Goal: Task Accomplishment & Management: Complete application form

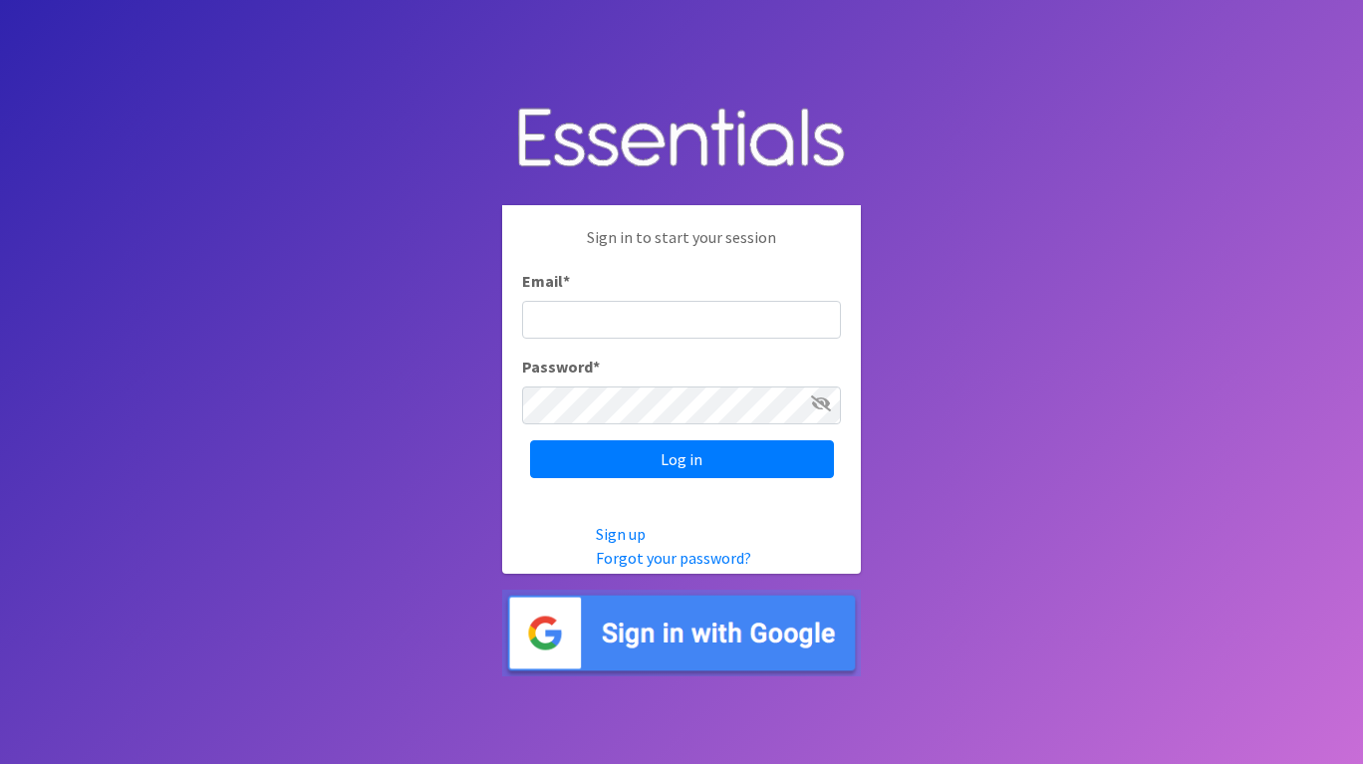
type input "[EMAIL_ADDRESS][DOMAIN_NAME]"
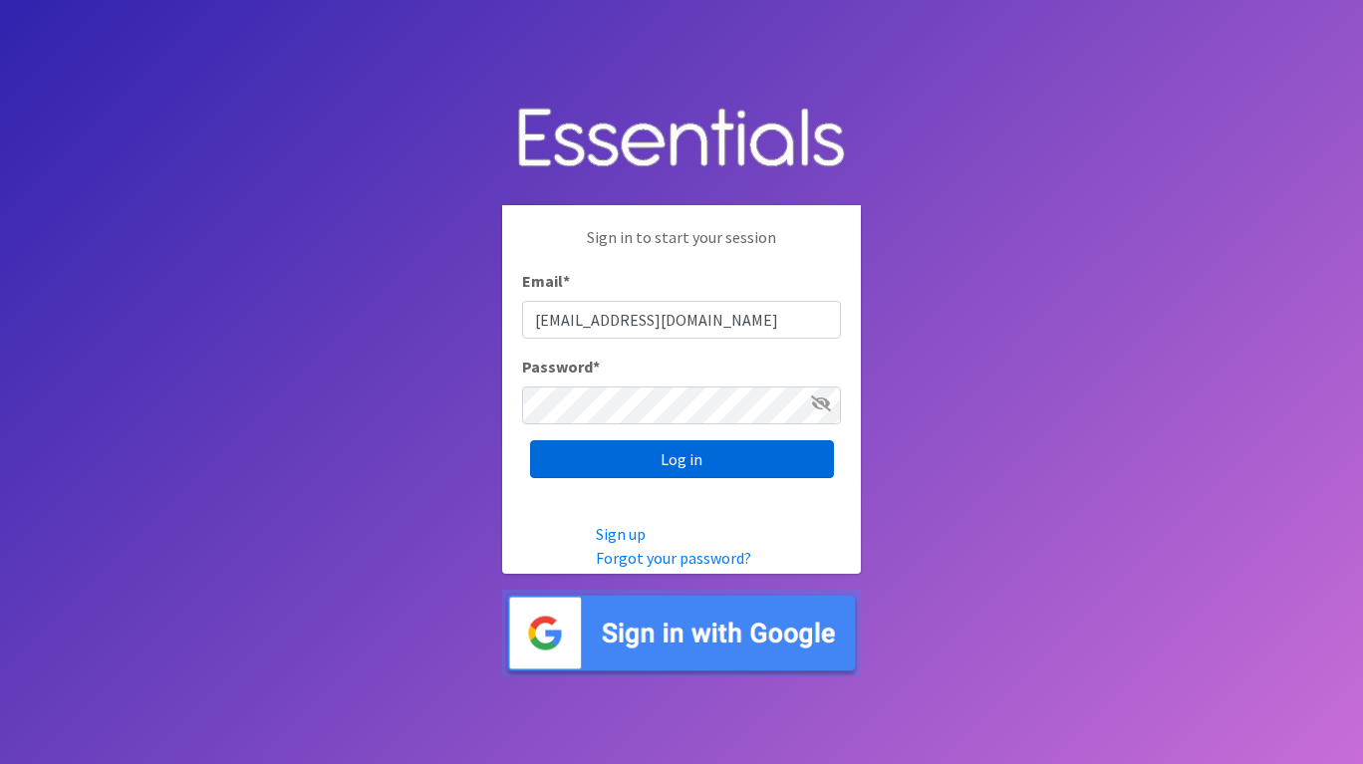
click at [748, 451] on input "Log in" at bounding box center [682, 459] width 304 height 38
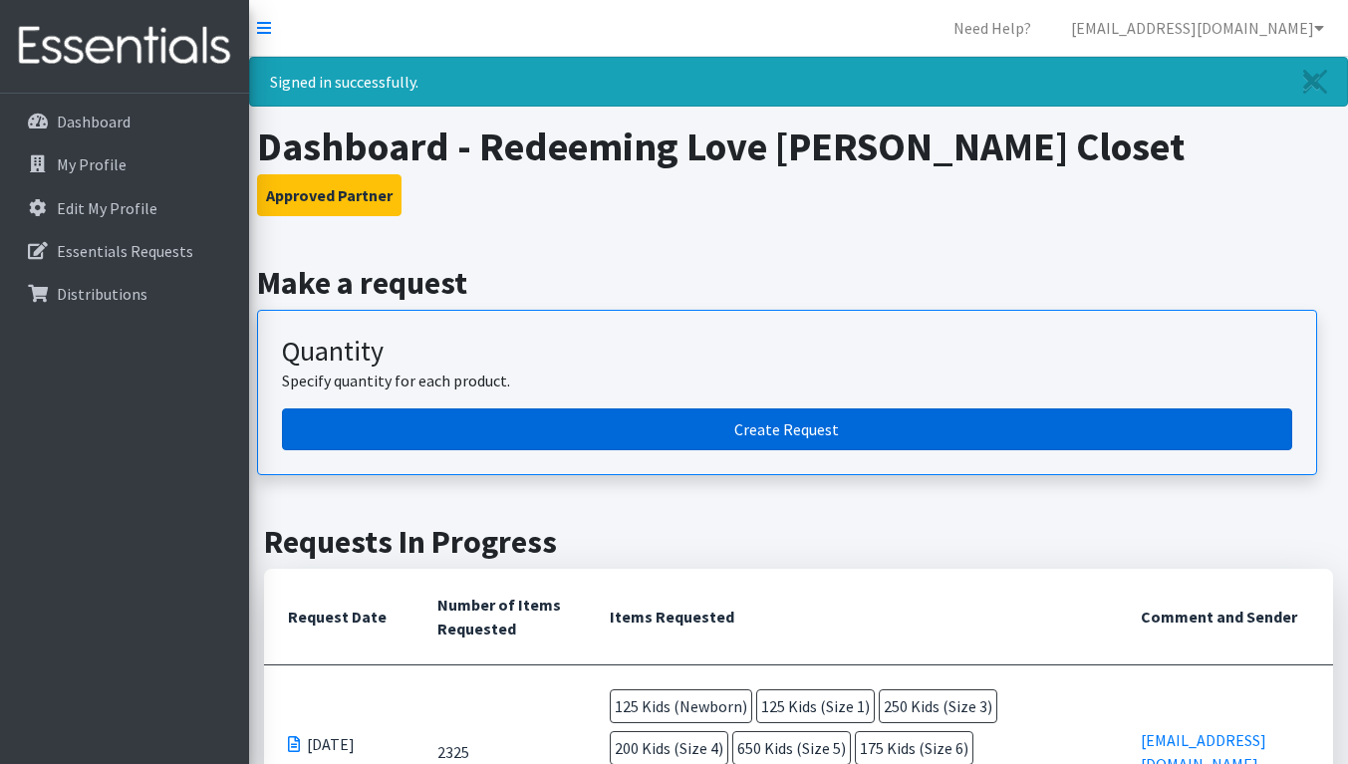
click at [594, 440] on link "Create Request" at bounding box center [787, 430] width 1010 height 42
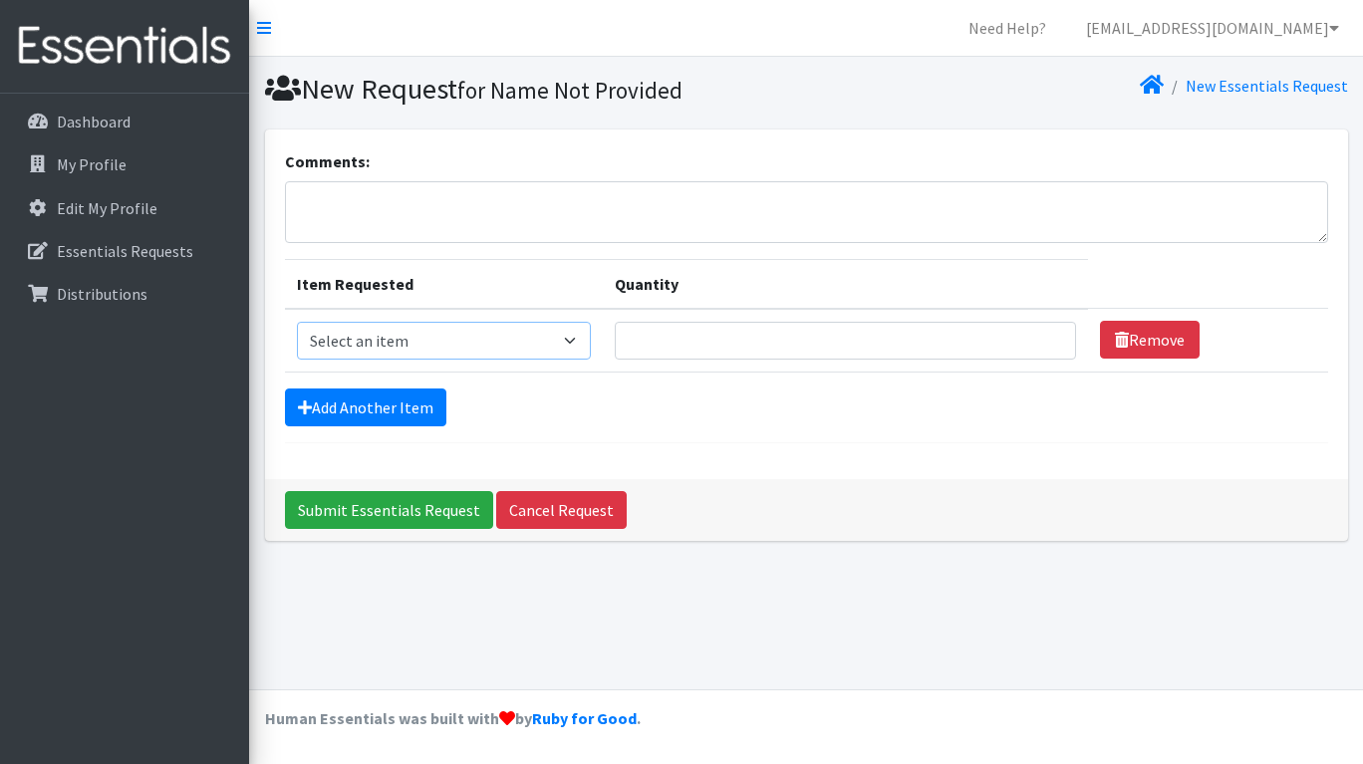
click at [403, 346] on select "Select an item Kids (Newborn) Kids (Preemie) Kids (Size 1) Kids (Size 2) Kids (…" at bounding box center [444, 341] width 295 height 38
select select "751"
click at [297, 322] on select "Select an item Kids (Newborn) Kids (Preemie) Kids (Size 1) Kids (Size 2) Kids (…" at bounding box center [444, 341] width 295 height 38
click at [699, 350] on input "Quantity" at bounding box center [845, 341] width 461 height 38
type input "50"
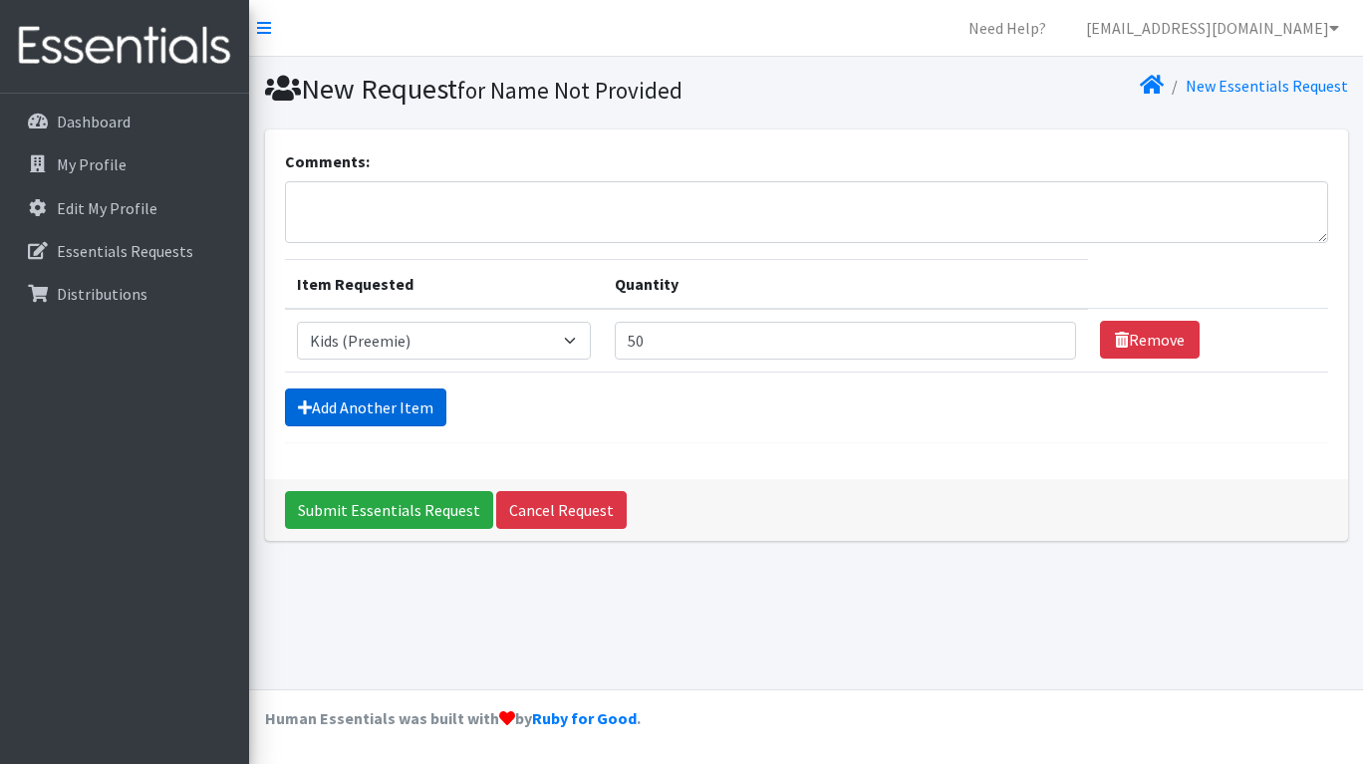
click at [395, 407] on link "Add Another Item" at bounding box center [365, 408] width 161 height 38
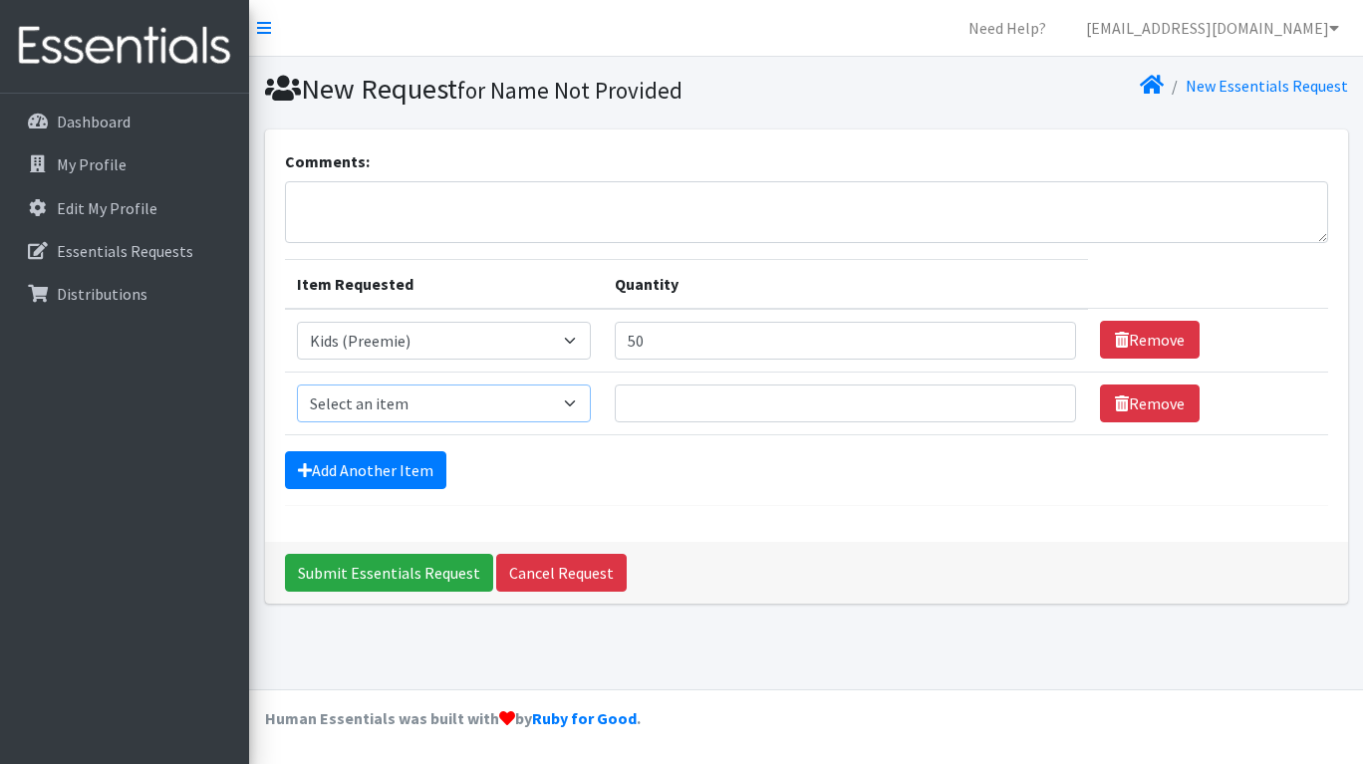
click at [433, 398] on select "Select an item Kids (Newborn) Kids (Preemie) Kids (Size 1) Kids (Size 2) Kids (…" at bounding box center [444, 404] width 295 height 38
select select "750"
click at [297, 385] on select "Select an item Kids (Newborn) Kids (Preemie) Kids (Size 1) Kids (Size 2) Kids (…" at bounding box center [444, 404] width 295 height 38
click at [659, 403] on input "Quantity" at bounding box center [845, 404] width 461 height 38
type input "50"
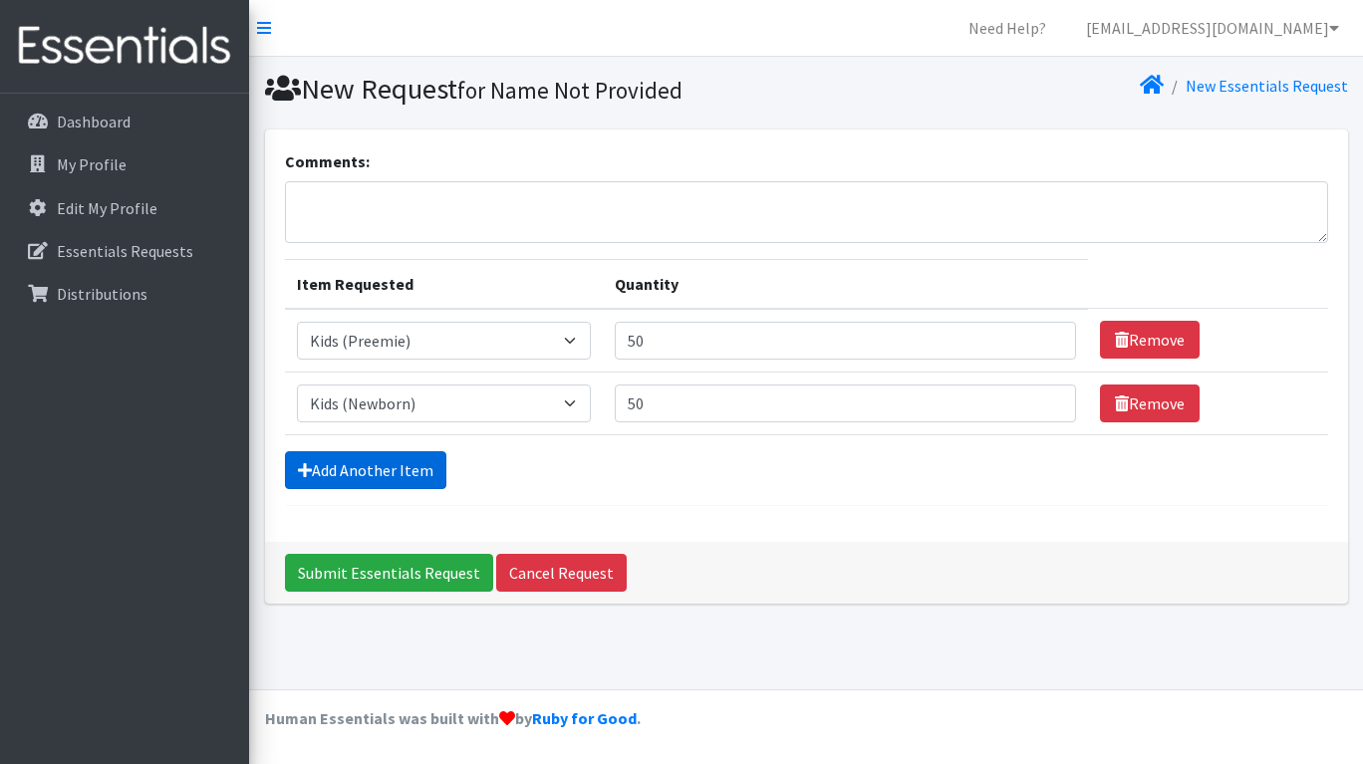
click at [404, 467] on link "Add Another Item" at bounding box center [365, 470] width 161 height 38
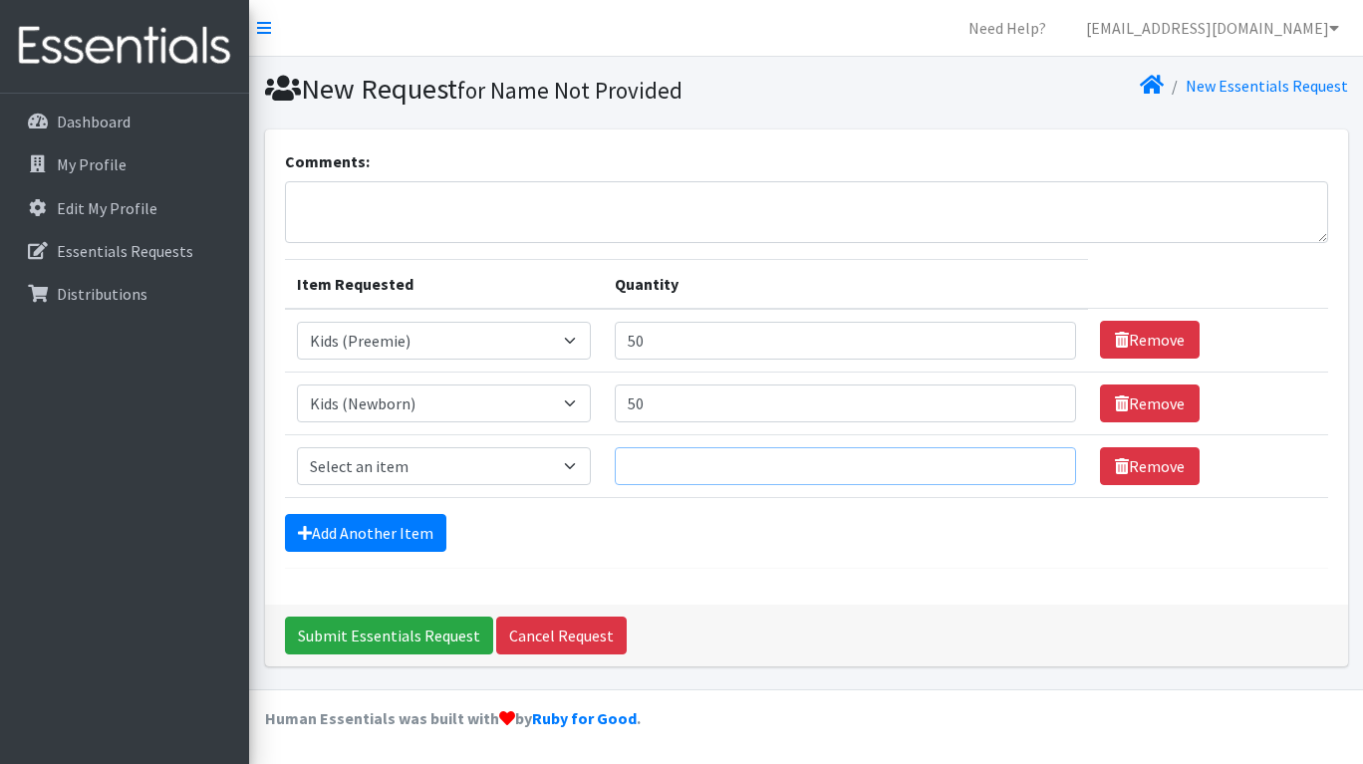
click at [650, 470] on input "Quantity" at bounding box center [845, 466] width 461 height 38
type input "225"
click at [343, 531] on link "Add Another Item" at bounding box center [365, 533] width 161 height 38
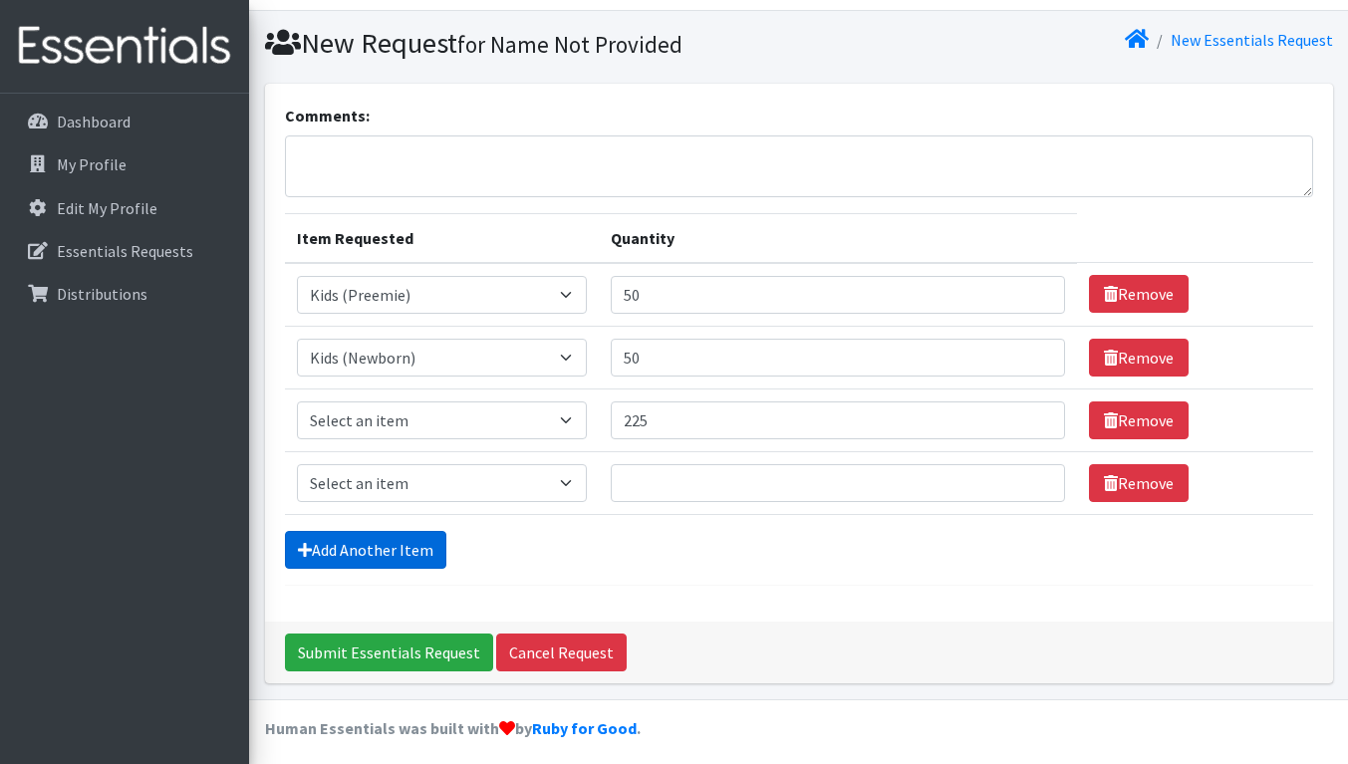
scroll to position [55, 0]
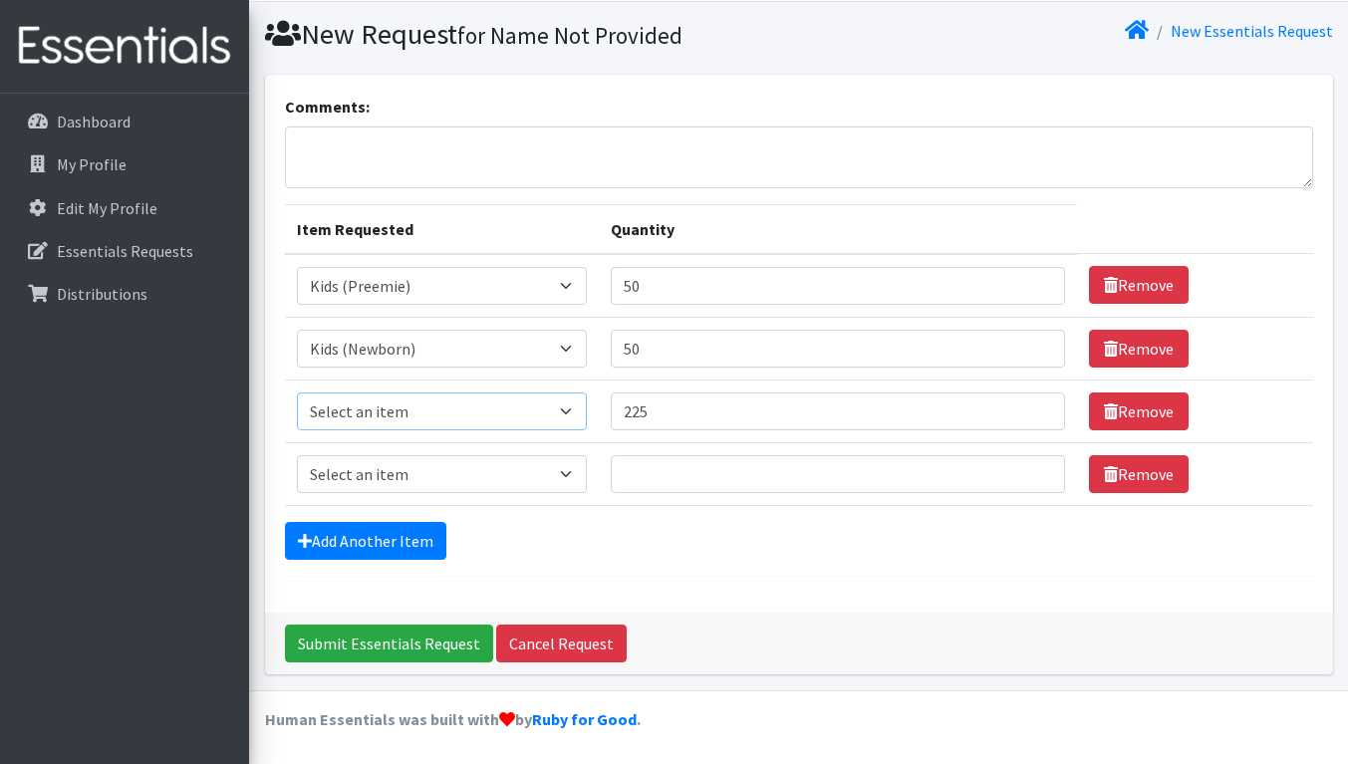
click at [468, 402] on select "Select an item Kids (Newborn) Kids (Preemie) Kids (Size 1) Kids (Size 2) Kids (…" at bounding box center [442, 412] width 290 height 38
select select "752"
click at [297, 393] on select "Select an item Kids (Newborn) Kids (Preemie) Kids (Size 1) Kids (Size 2) Kids (…" at bounding box center [442, 412] width 290 height 38
click at [393, 477] on select "Select an item Kids (Newborn) Kids (Preemie) Kids (Size 1) Kids (Size 2) Kids (…" at bounding box center [442, 474] width 290 height 38
select select "753"
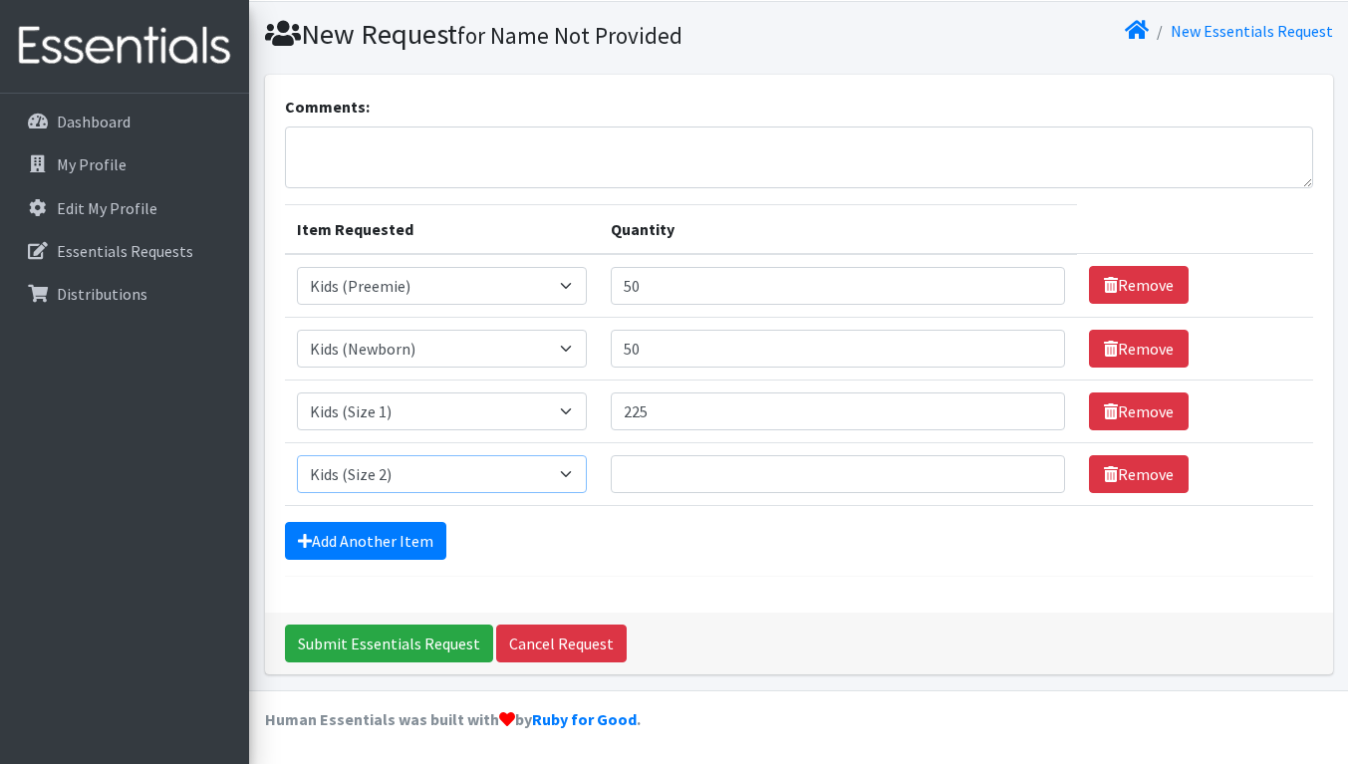
click at [297, 455] on select "Select an item Kids (Newborn) Kids (Preemie) Kids (Size 1) Kids (Size 2) Kids (…" at bounding box center [442, 474] width 290 height 38
click at [631, 468] on input "Quantity" at bounding box center [838, 474] width 454 height 38
type input "225"
click at [369, 544] on link "Add Another Item" at bounding box center [365, 541] width 161 height 38
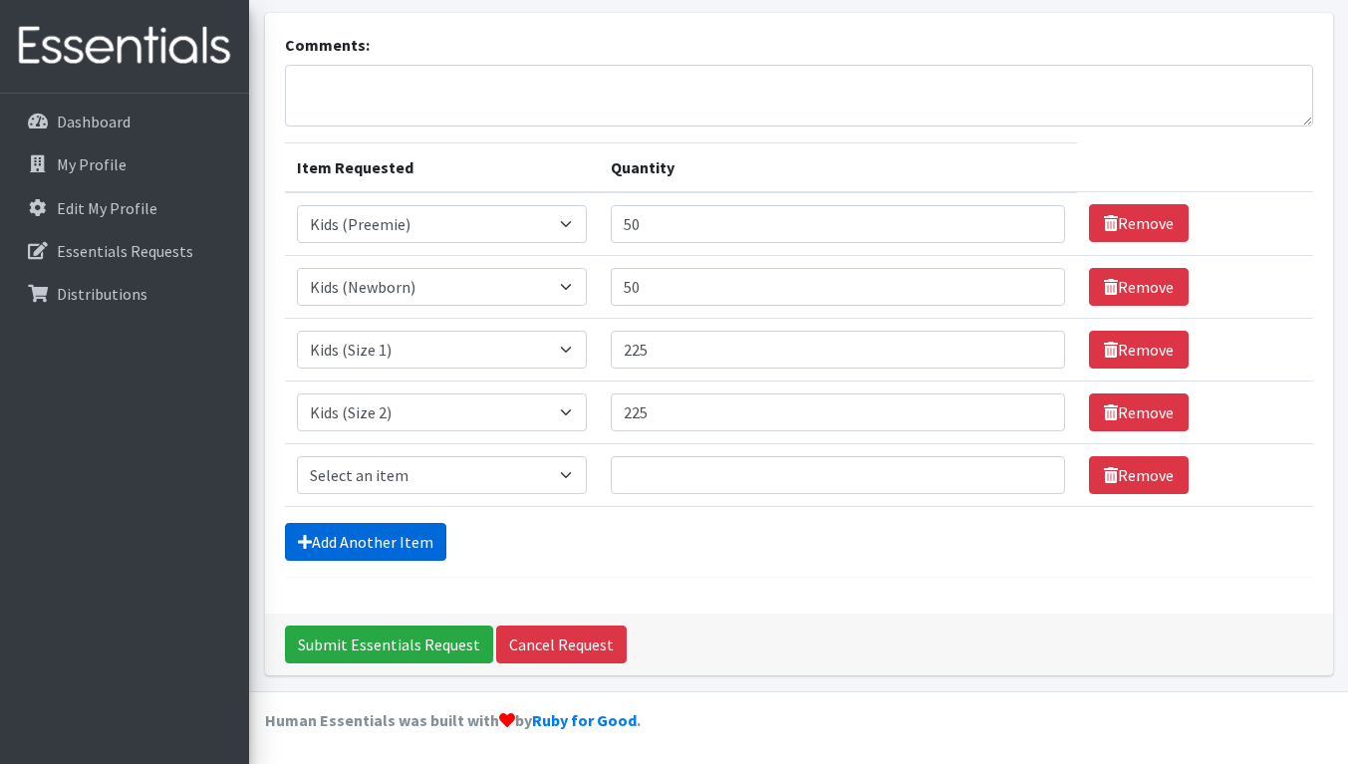
scroll to position [118, 0]
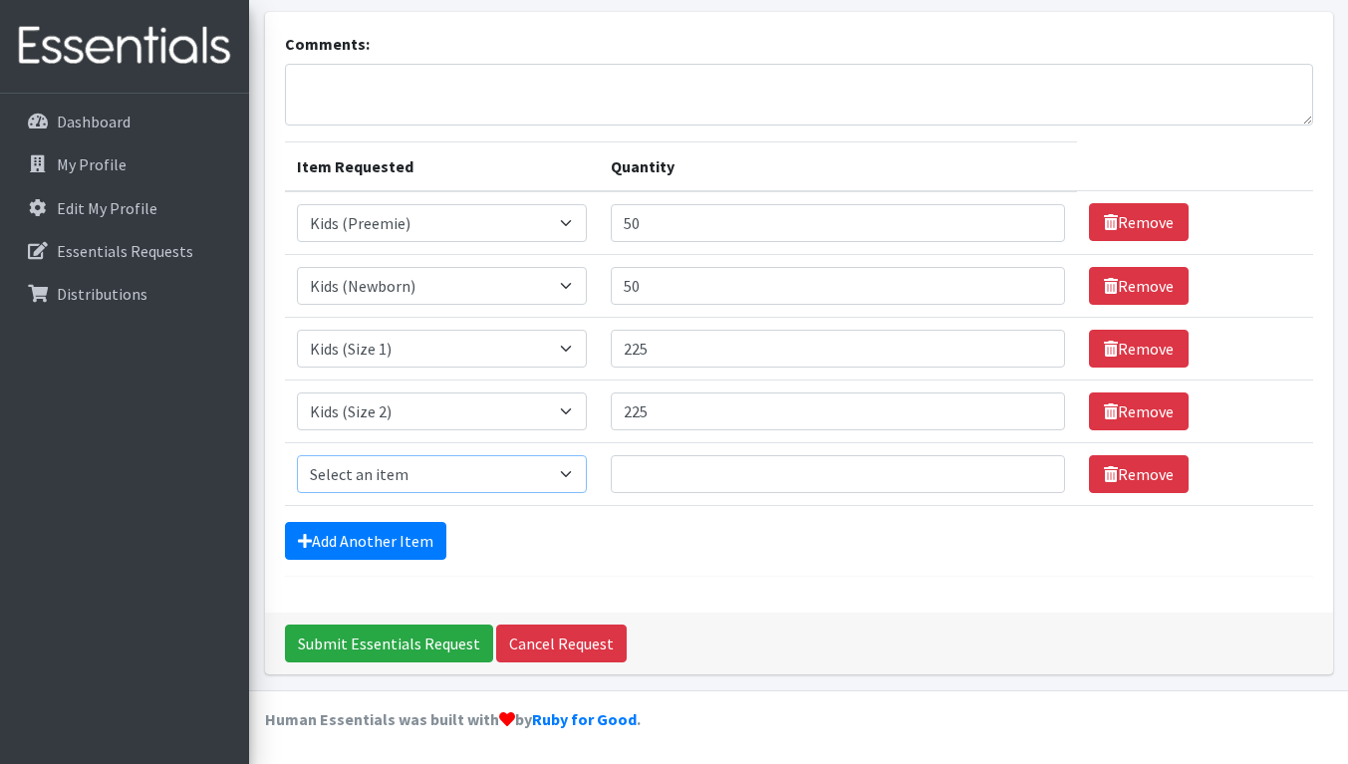
click at [402, 482] on select "Select an item Kids (Newborn) Kids (Preemie) Kids (Size 1) Kids (Size 2) Kids (…" at bounding box center [442, 474] width 290 height 38
select select "732"
click at [297, 455] on select "Select an item Kids (Newborn) Kids (Preemie) Kids (Size 1) Kids (Size 2) Kids (…" at bounding box center [442, 474] width 290 height 38
click at [684, 477] on input "Quantity" at bounding box center [838, 474] width 454 height 38
type input "625"
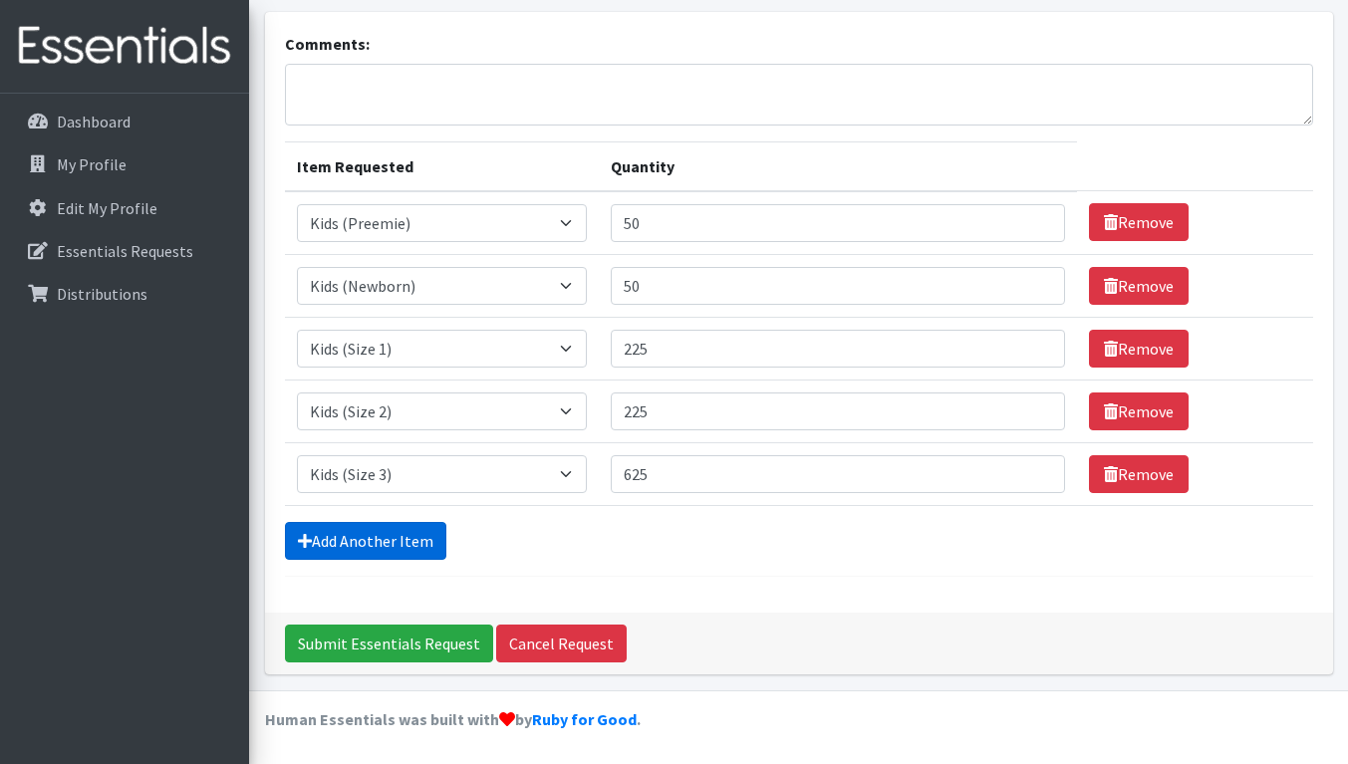
click at [355, 538] on link "Add Another Item" at bounding box center [365, 541] width 161 height 38
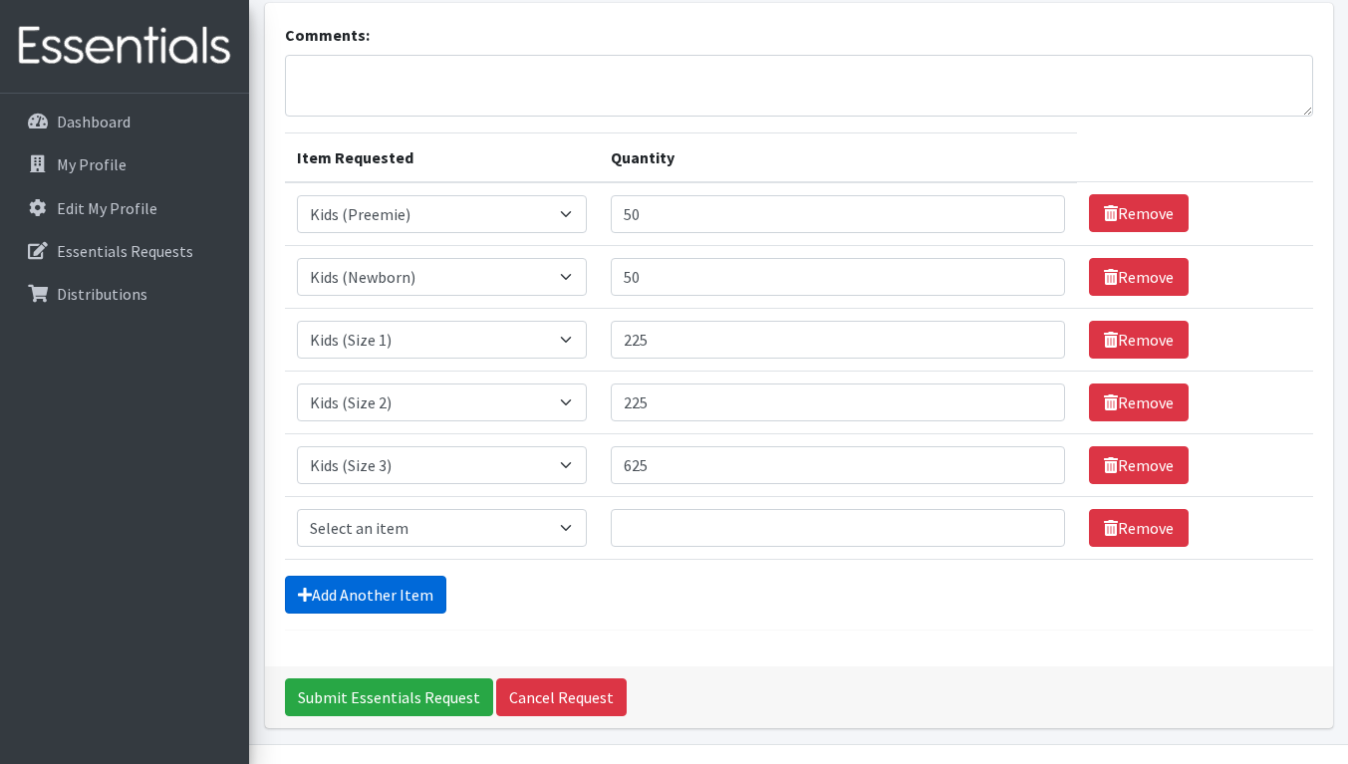
scroll to position [180, 0]
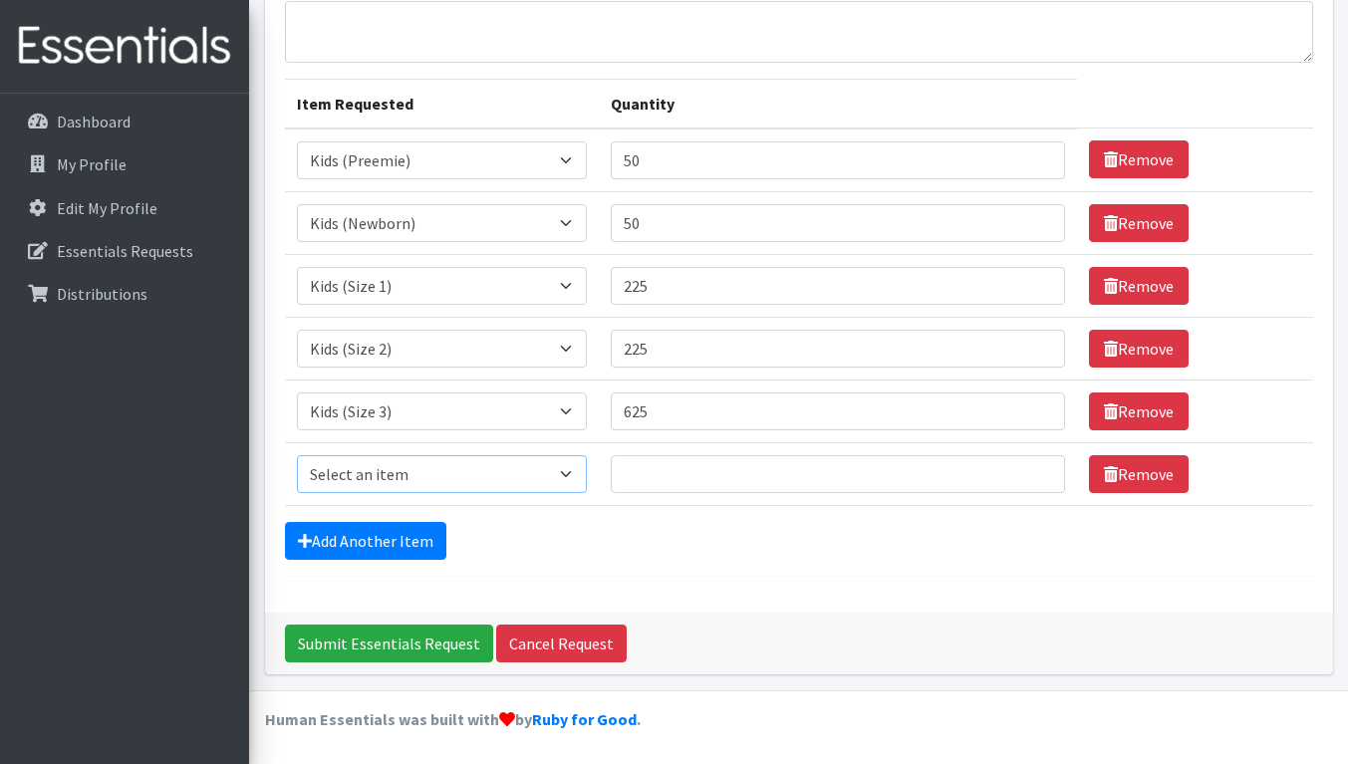
click at [438, 467] on select "Select an item Kids (Newborn) Kids (Preemie) Kids (Size 1) Kids (Size 2) Kids (…" at bounding box center [442, 474] width 290 height 38
select select "739"
click at [297, 455] on select "Select an item Kids (Newborn) Kids (Preemie) Kids (Size 1) Kids (Size 2) Kids (…" at bounding box center [442, 474] width 290 height 38
click at [713, 479] on input "Quantity" at bounding box center [838, 474] width 454 height 38
click at [713, 478] on input "Quantity" at bounding box center [838, 474] width 454 height 38
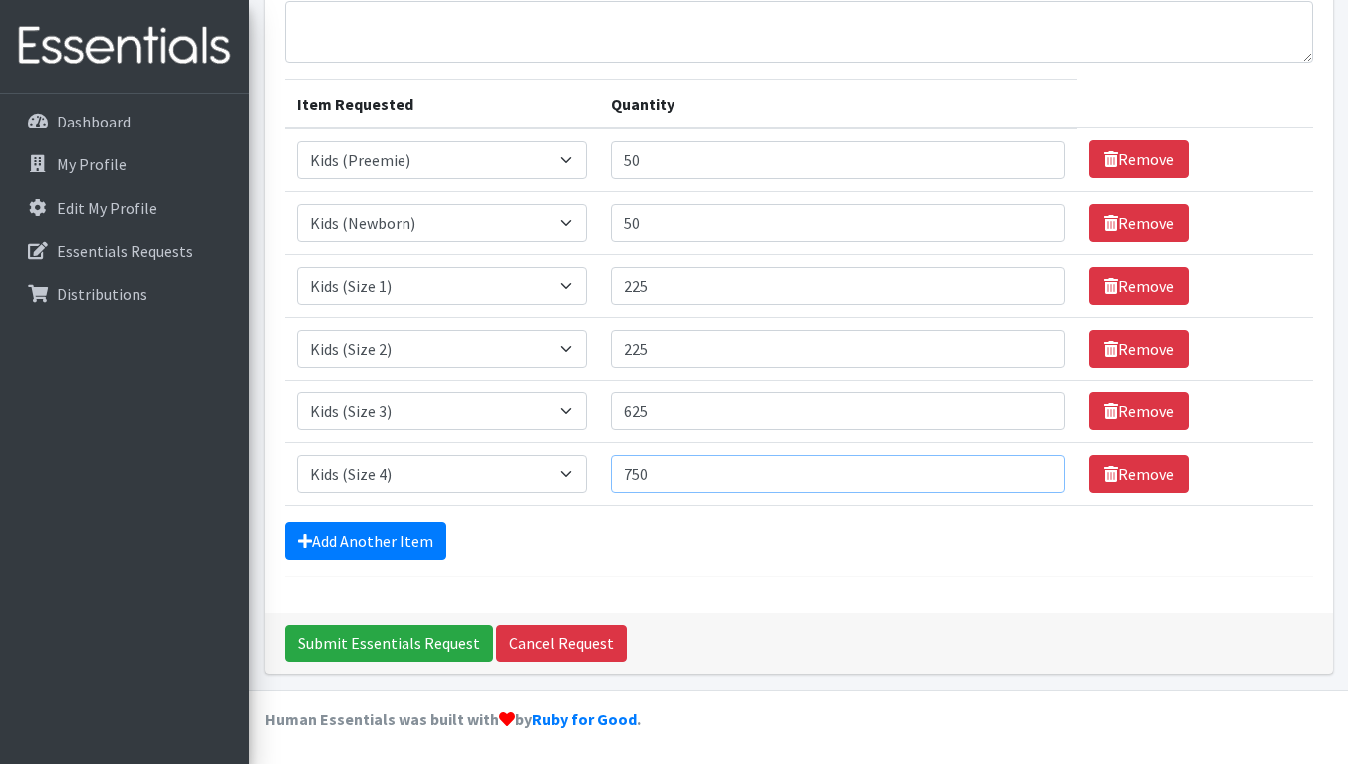
type input "750"
click at [389, 529] on link "Add Another Item" at bounding box center [365, 541] width 161 height 38
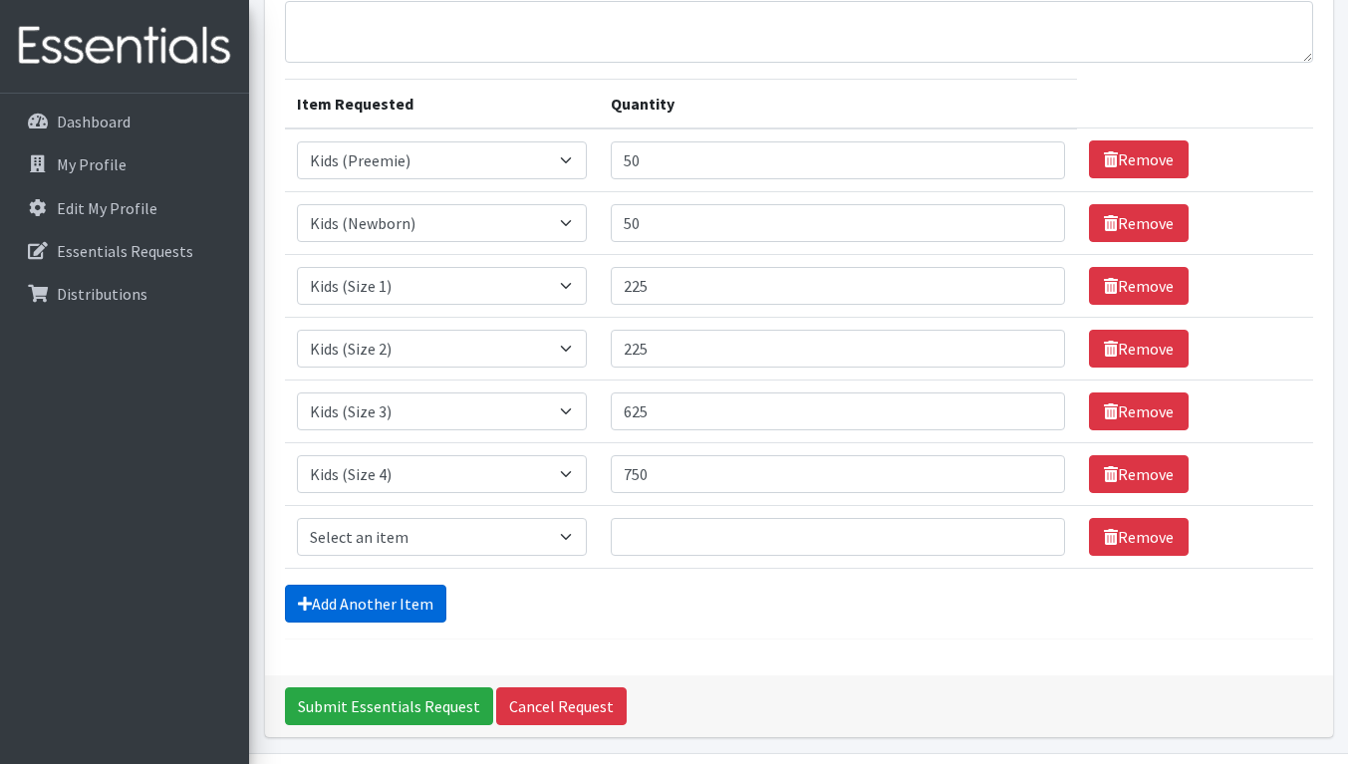
scroll to position [243, 0]
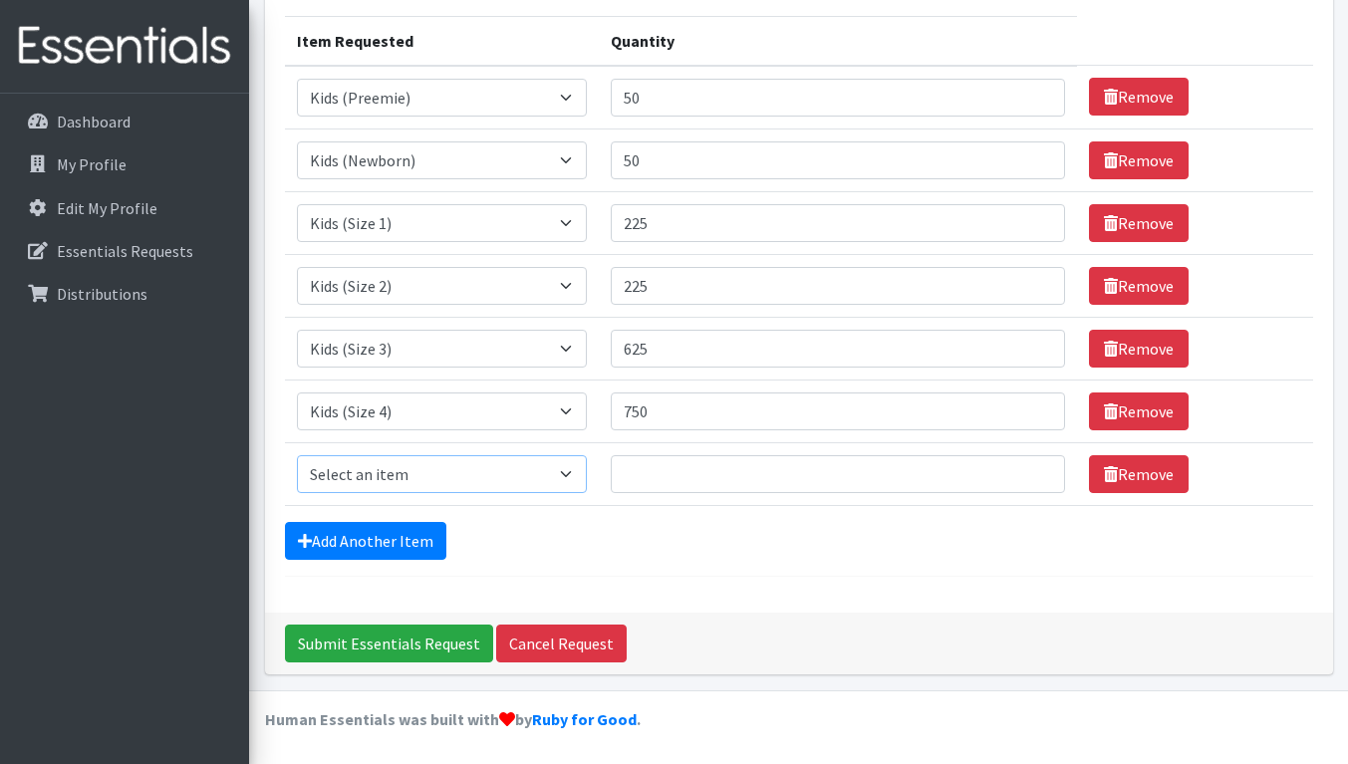
click at [426, 474] on select "Select an item Kids (Newborn) Kids (Preemie) Kids (Size 1) Kids (Size 2) Kids (…" at bounding box center [442, 474] width 290 height 38
select select "740"
click at [297, 455] on select "Select an item Kids (Newborn) Kids (Preemie) Kids (Size 1) Kids (Size 2) Kids (…" at bounding box center [442, 474] width 290 height 38
click at [695, 469] on input "Quantity" at bounding box center [838, 474] width 454 height 38
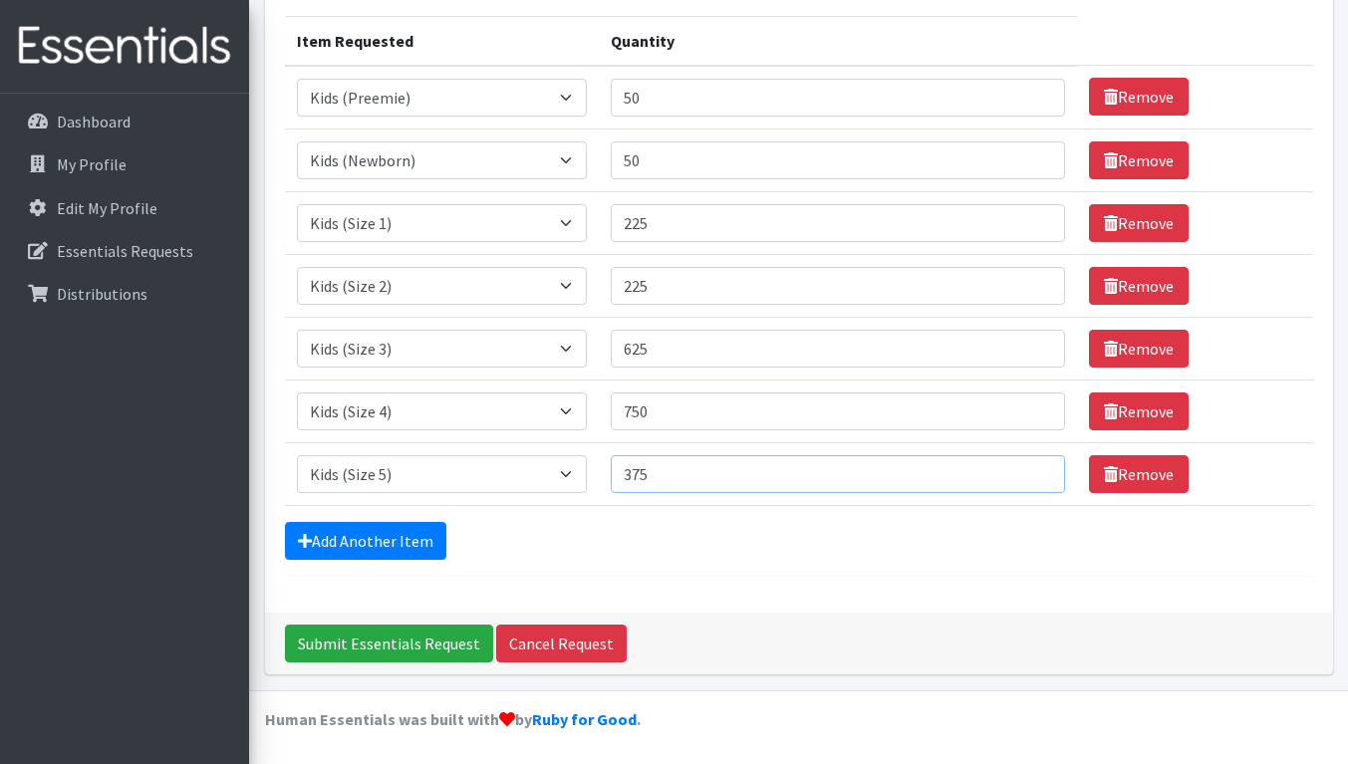
type input "375"
click at [391, 544] on link "Add Another Item" at bounding box center [365, 541] width 161 height 38
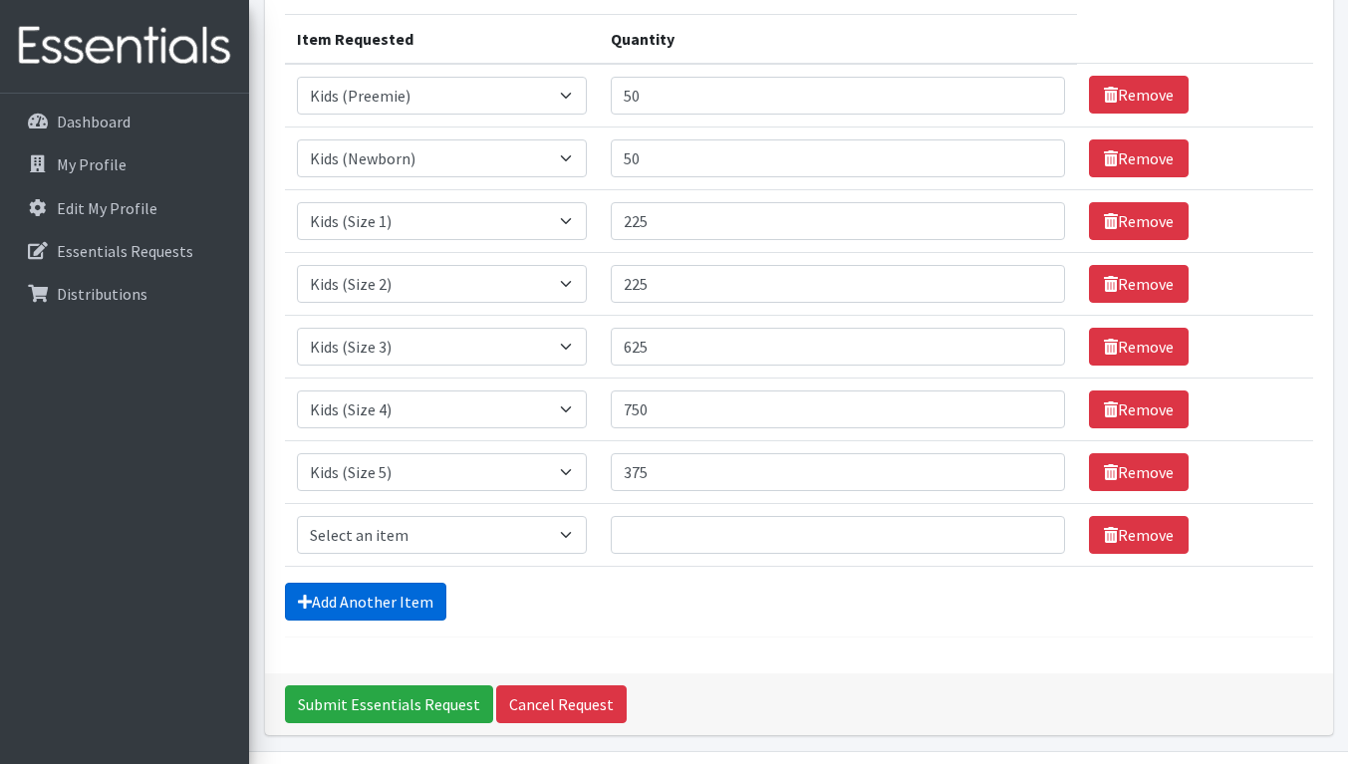
scroll to position [306, 0]
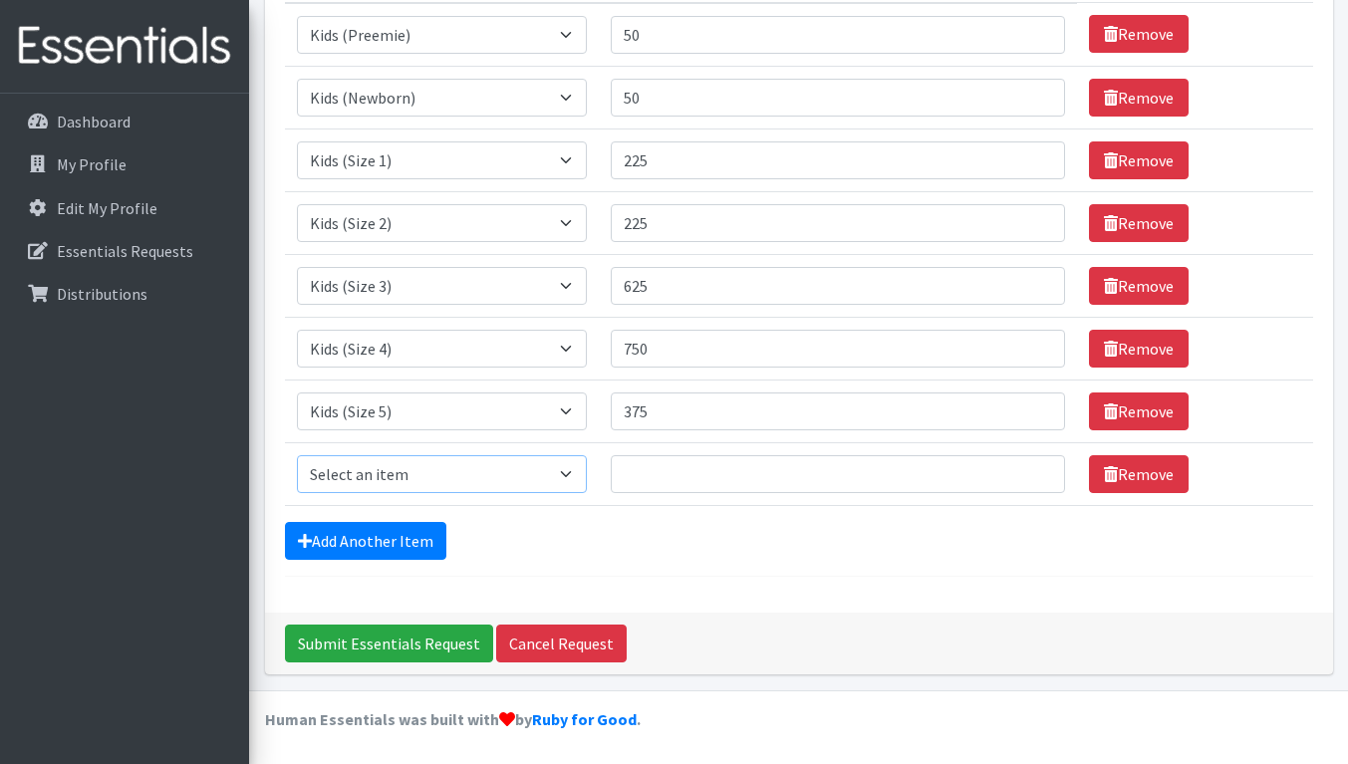
click at [415, 482] on select "Select an item Kids (Newborn) Kids (Preemie) Kids (Size 1) Kids (Size 2) Kids (…" at bounding box center [442, 474] width 290 height 38
select select "742"
click at [297, 455] on select "Select an item Kids (Newborn) Kids (Preemie) Kids (Size 1) Kids (Size 2) Kids (…" at bounding box center [442, 474] width 290 height 38
click at [655, 473] on input "Quantity" at bounding box center [838, 474] width 454 height 38
type input "750"
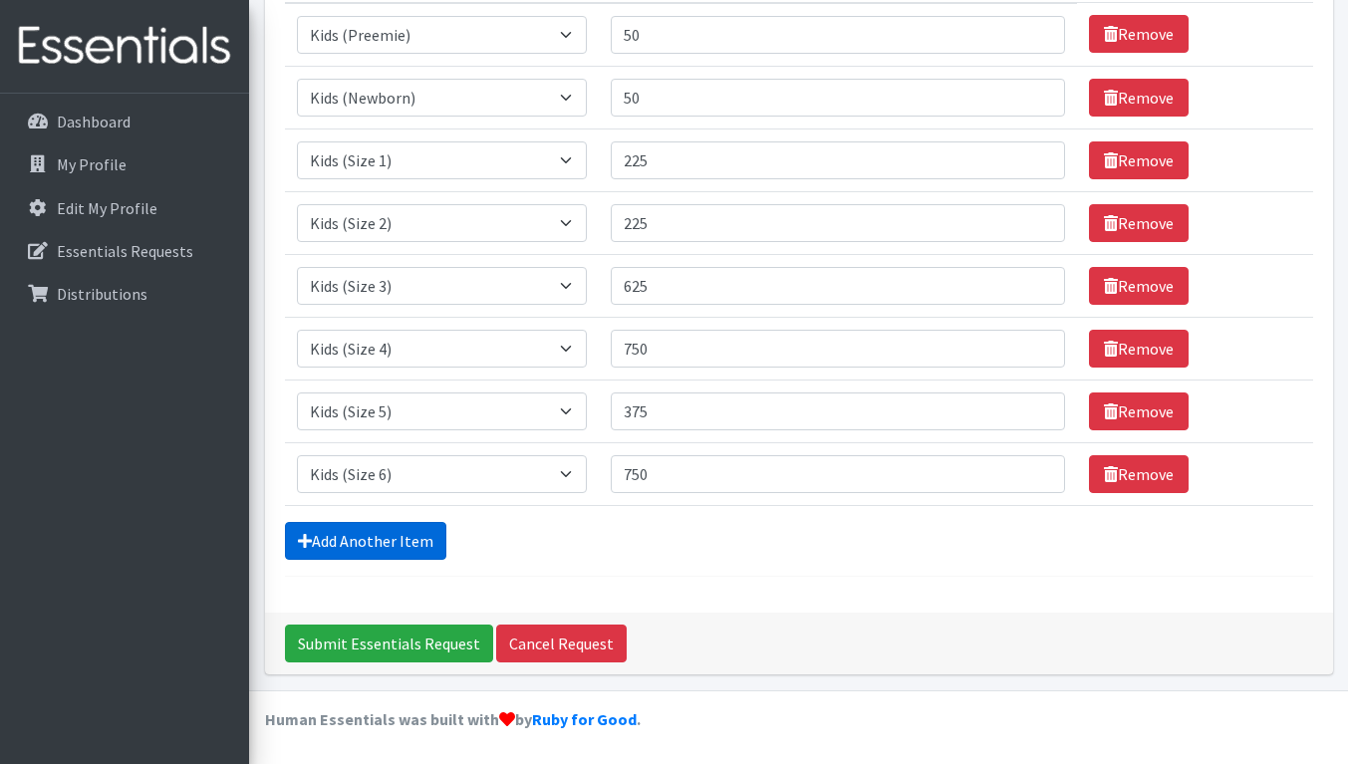
click at [362, 530] on link "Add Another Item" at bounding box center [365, 541] width 161 height 38
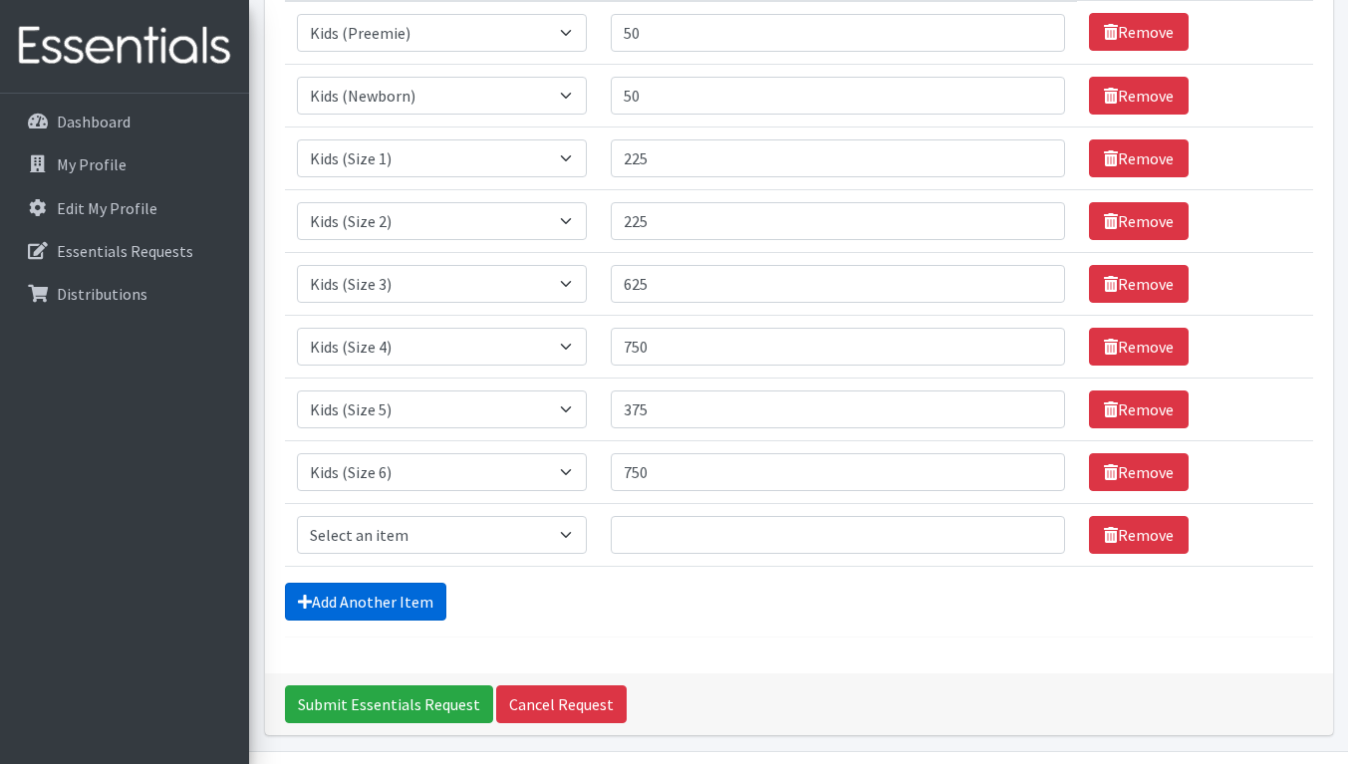
scroll to position [369, 0]
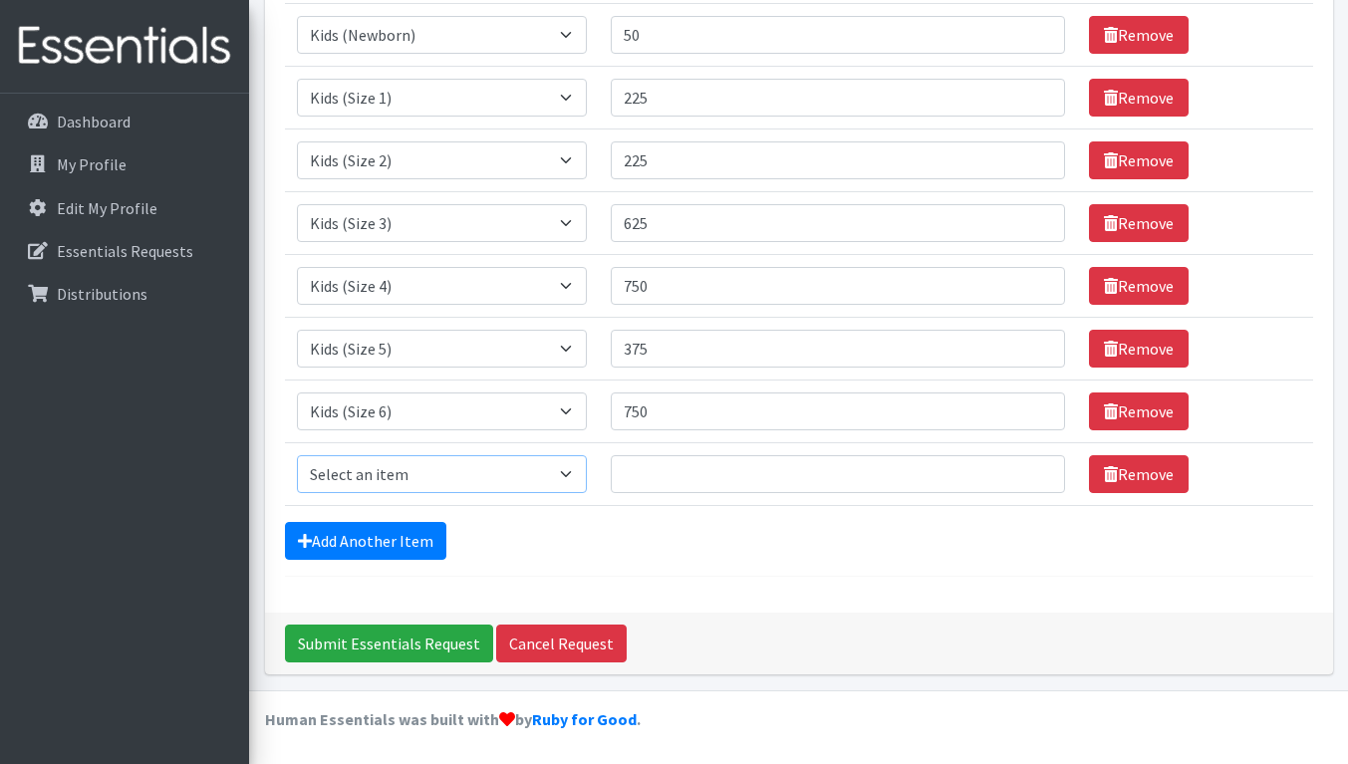
click at [426, 484] on select "Select an item Kids (Newborn) Kids (Preemie) Kids (Size 1) Kids (Size 2) Kids (…" at bounding box center [442, 474] width 290 height 38
select select "756"
click at [297, 455] on select "Select an item Kids (Newborn) Kids (Preemie) Kids (Size 1) Kids (Size 2) Kids (…" at bounding box center [442, 474] width 290 height 38
click at [618, 473] on input "Quantity" at bounding box center [838, 474] width 454 height 38
type input "250"
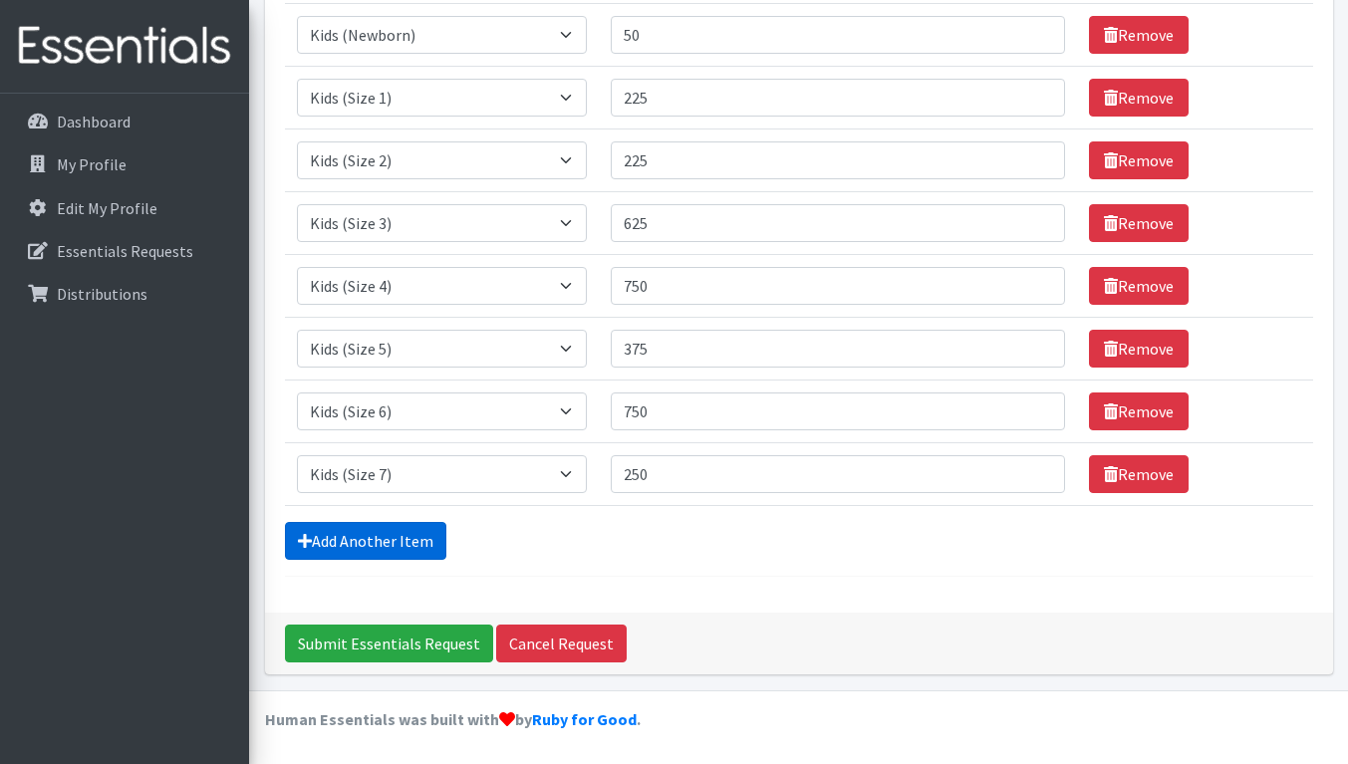
click at [345, 540] on link "Add Another Item" at bounding box center [365, 541] width 161 height 38
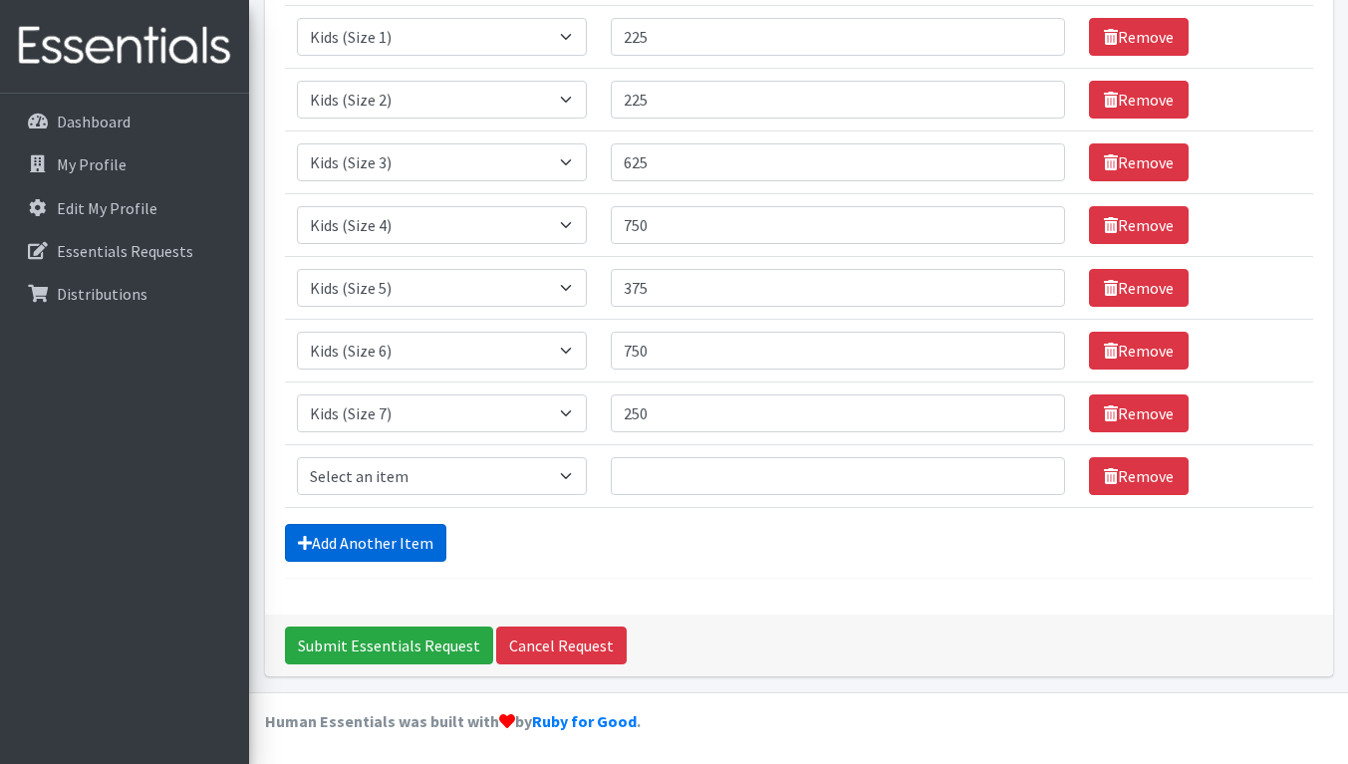
scroll to position [431, 0]
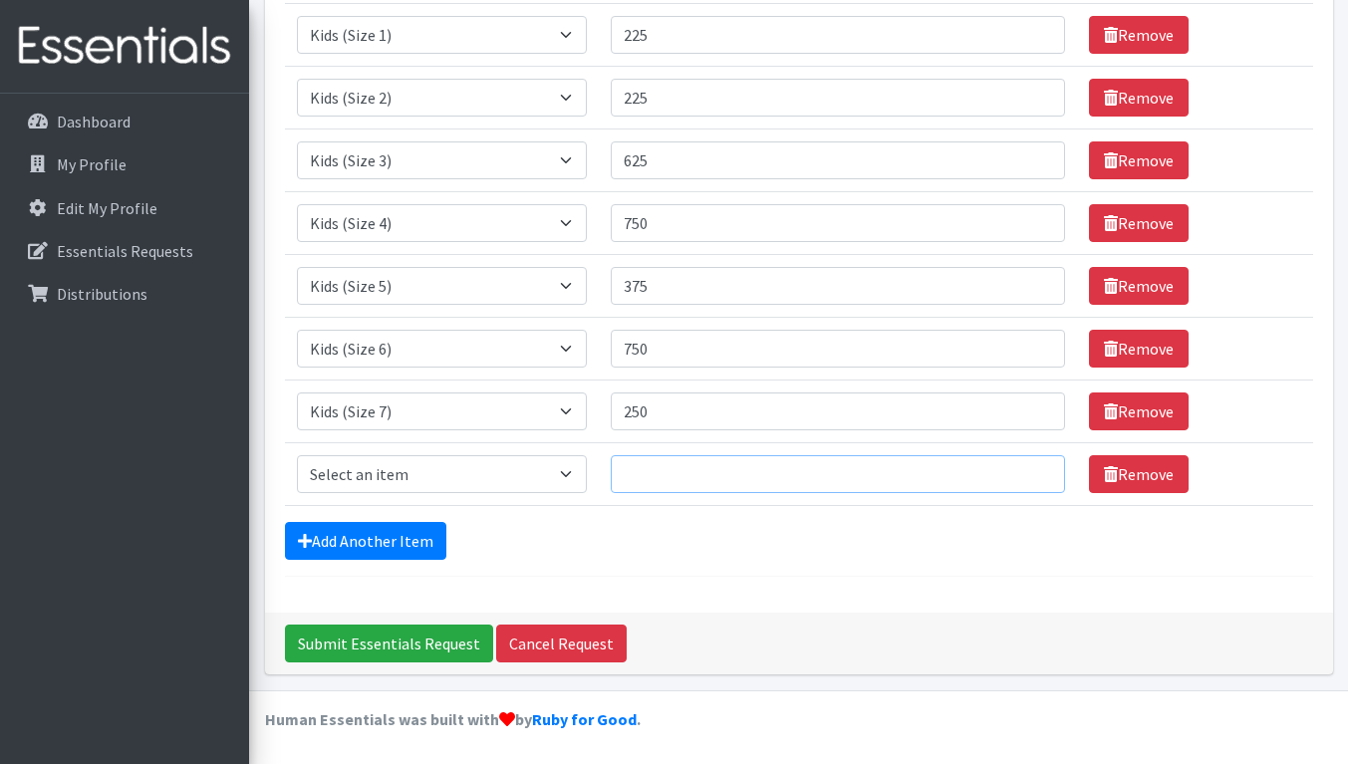
click at [711, 472] on input "Quantity" at bounding box center [838, 474] width 454 height 38
type input "250"
click at [436, 465] on select "Select an item Kids (Newborn) Kids (Preemie) Kids (Size 1) Kids (Size 2) Kids (…" at bounding box center [442, 474] width 290 height 38
select select "748"
click at [297, 455] on select "Select an item Kids (Newborn) Kids (Preemie) Kids (Size 1) Kids (Size 2) Kids (…" at bounding box center [442, 474] width 290 height 38
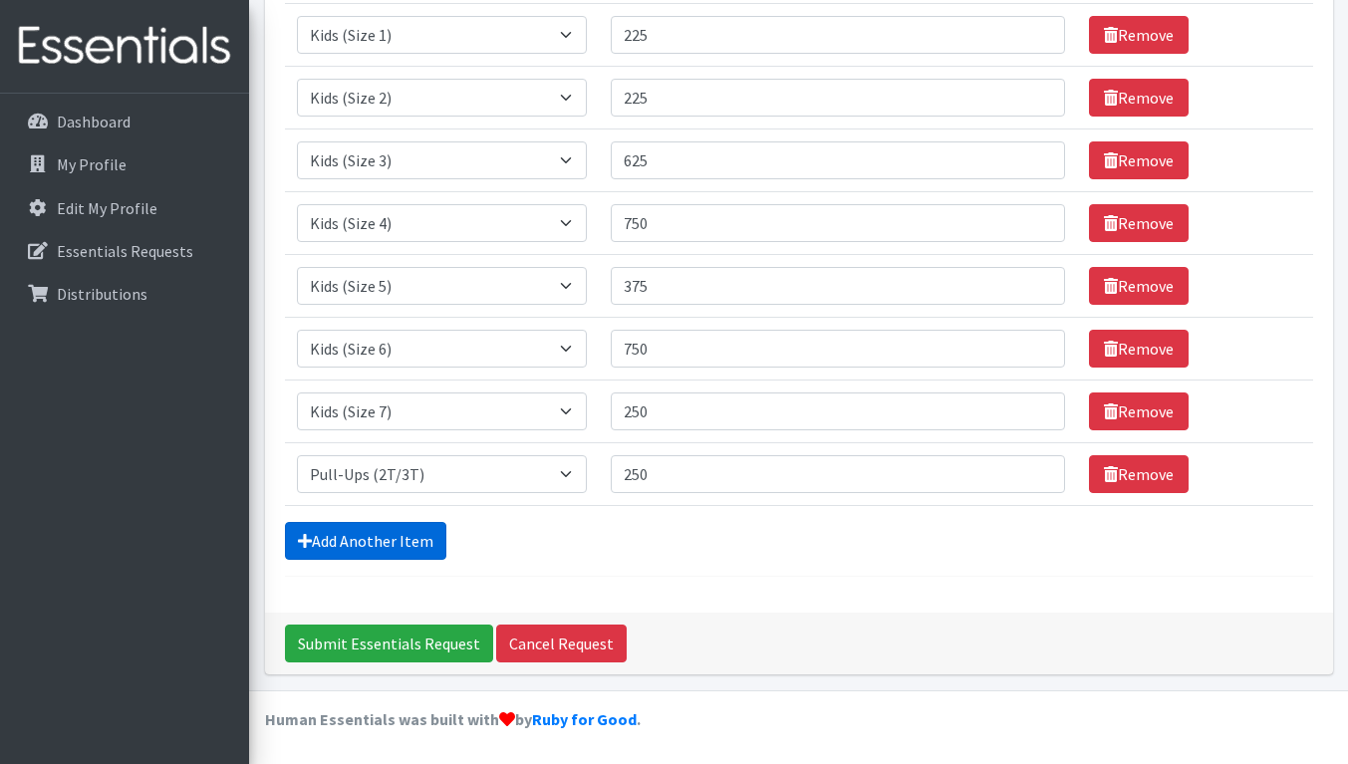
click at [393, 533] on link "Add Another Item" at bounding box center [365, 541] width 161 height 38
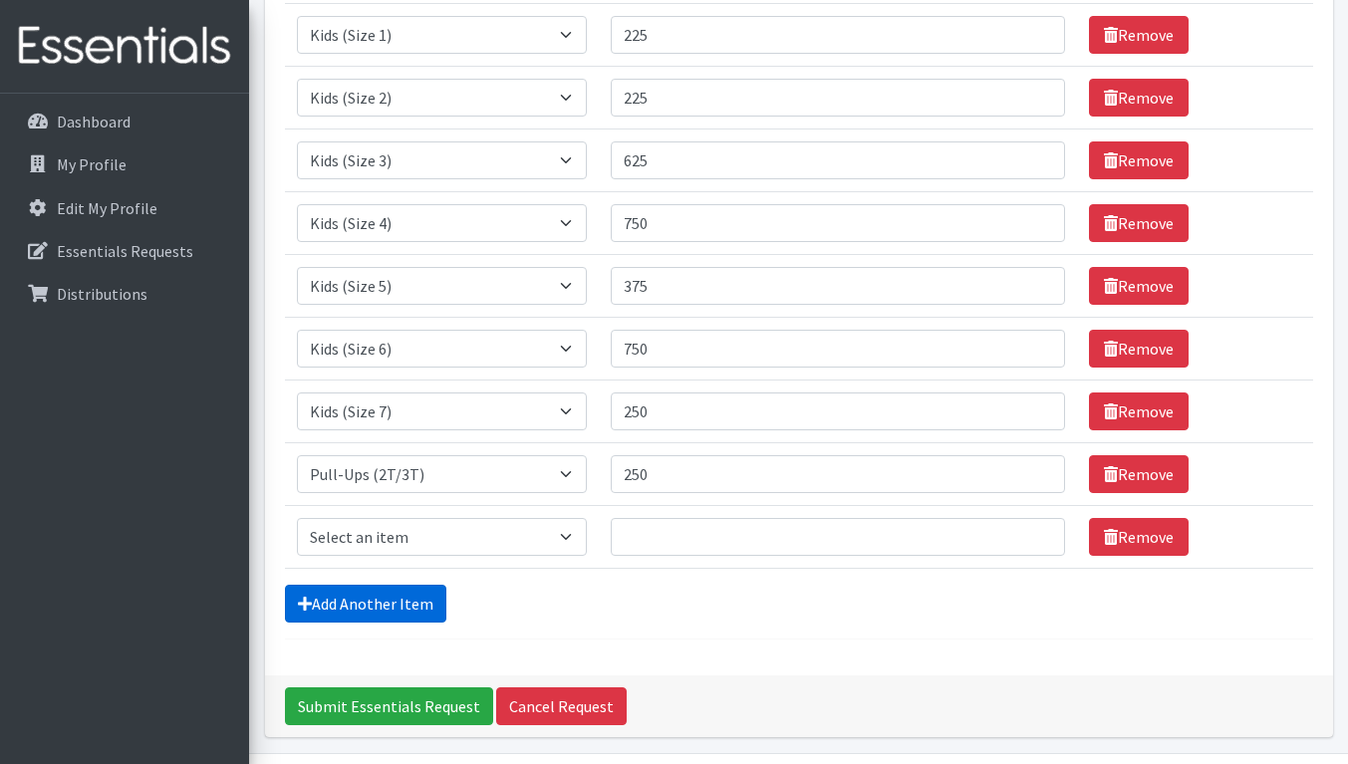
scroll to position [494, 0]
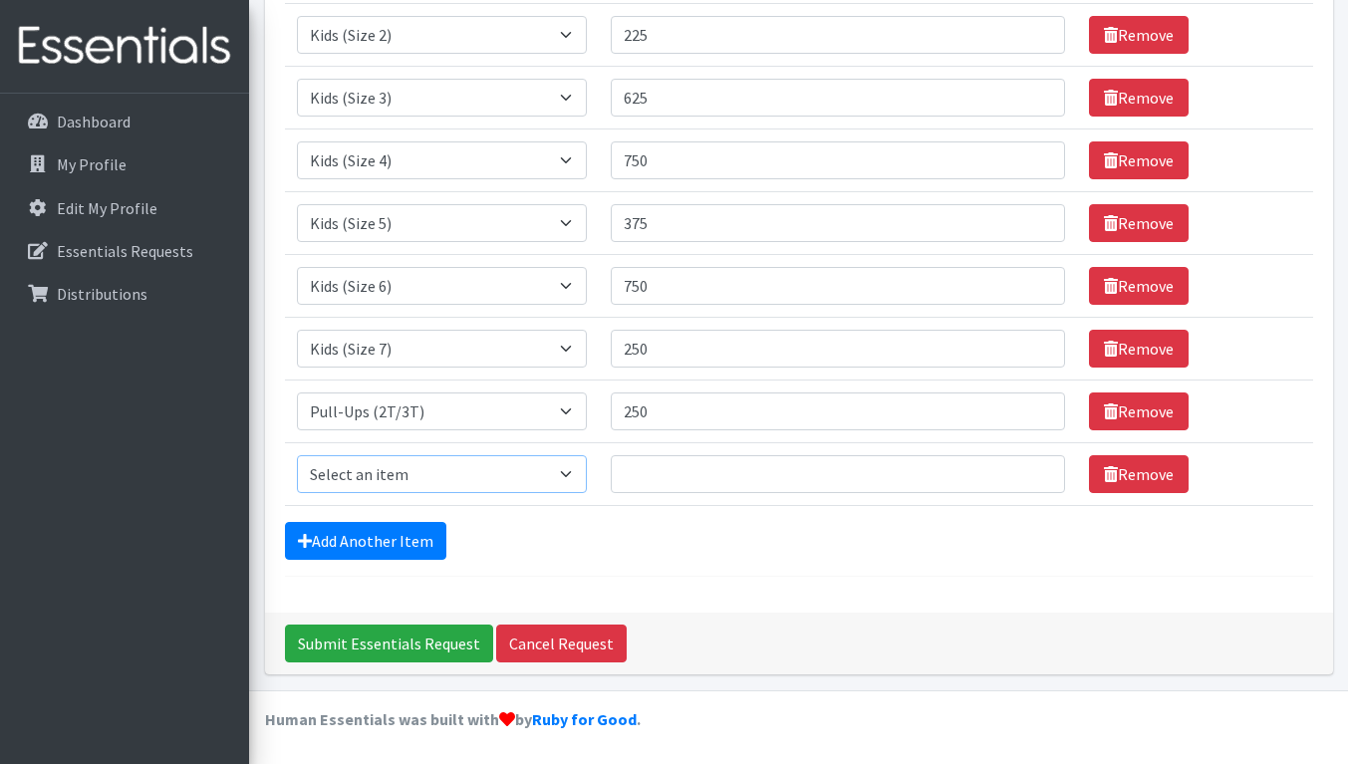
click at [437, 474] on select "Select an item Kids (Newborn) Kids (Preemie) Kids (Size 1) Kids (Size 2) Kids (…" at bounding box center [442, 474] width 290 height 38
select select "1352"
click at [297, 455] on select "Select an item Kids (Newborn) Kids (Preemie) Kids (Size 1) Kids (Size 2) Kids (…" at bounding box center [442, 474] width 290 height 38
click at [738, 475] on input "Quantity" at bounding box center [838, 474] width 454 height 38
type input "375"
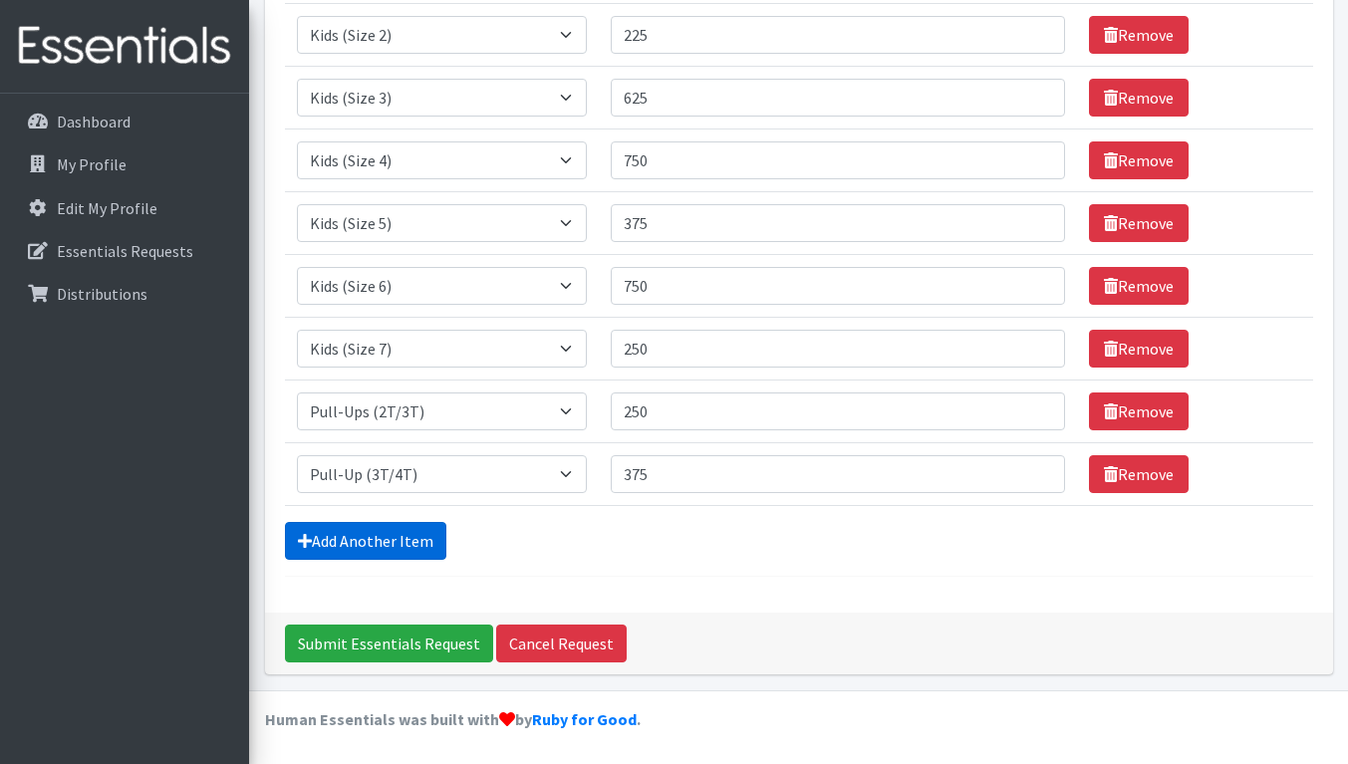
click at [395, 533] on link "Add Another Item" at bounding box center [365, 541] width 161 height 38
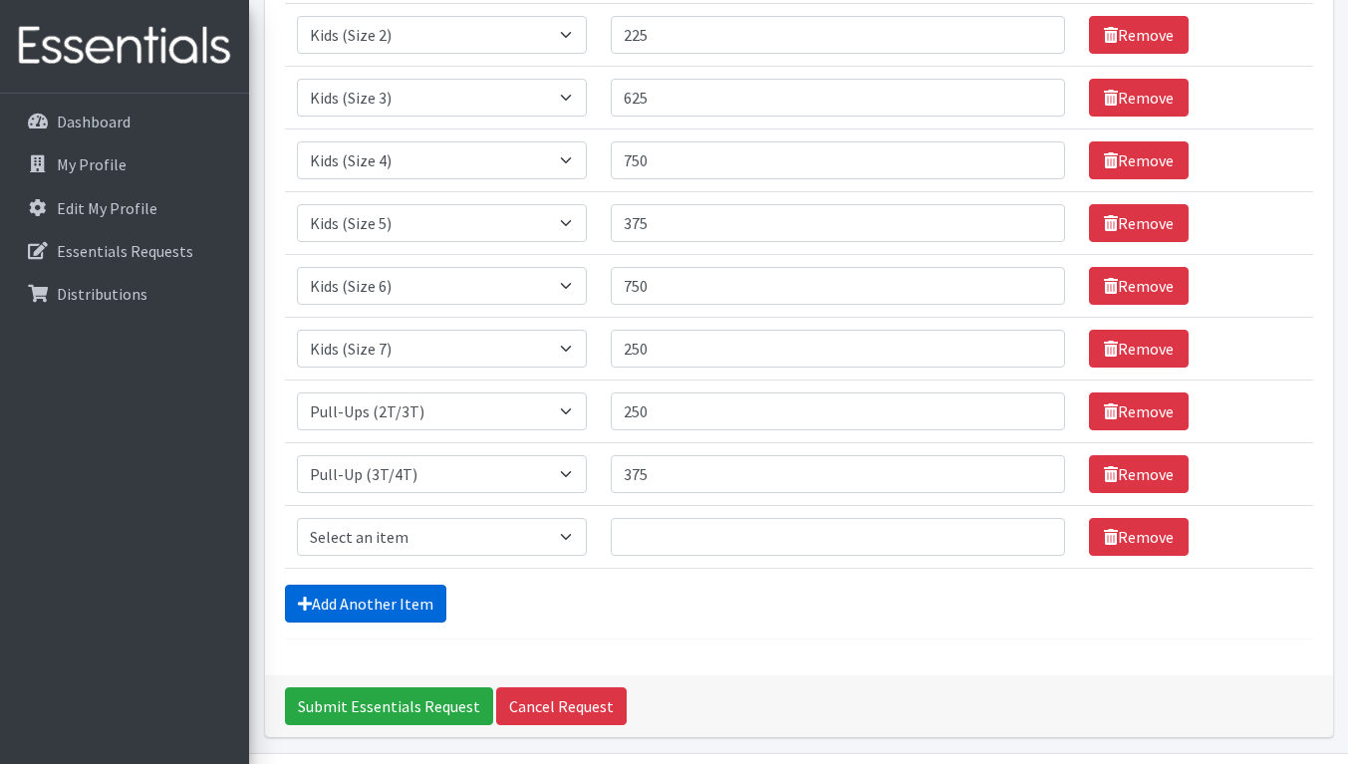
scroll to position [557, 0]
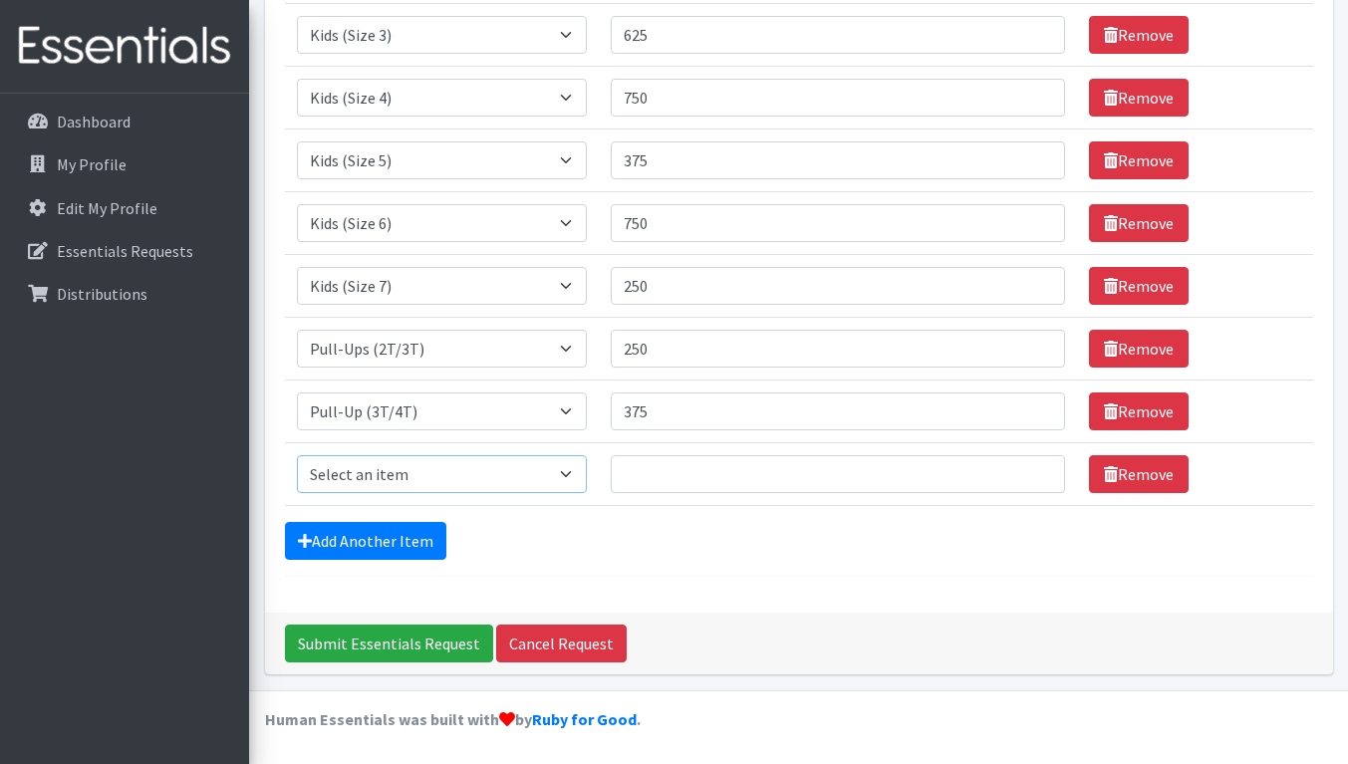
click at [427, 472] on select "Select an item Kids (Newborn) Kids (Preemie) Kids (Size 1) Kids (Size 2) Kids (…" at bounding box center [442, 474] width 290 height 38
select select "731"
click at [297, 455] on select "Select an item Kids (Newborn) Kids (Preemie) Kids (Size 1) Kids (Size 2) Kids (…" at bounding box center [442, 474] width 290 height 38
click at [790, 472] on input "Quantity" at bounding box center [838, 474] width 454 height 38
type input "500"
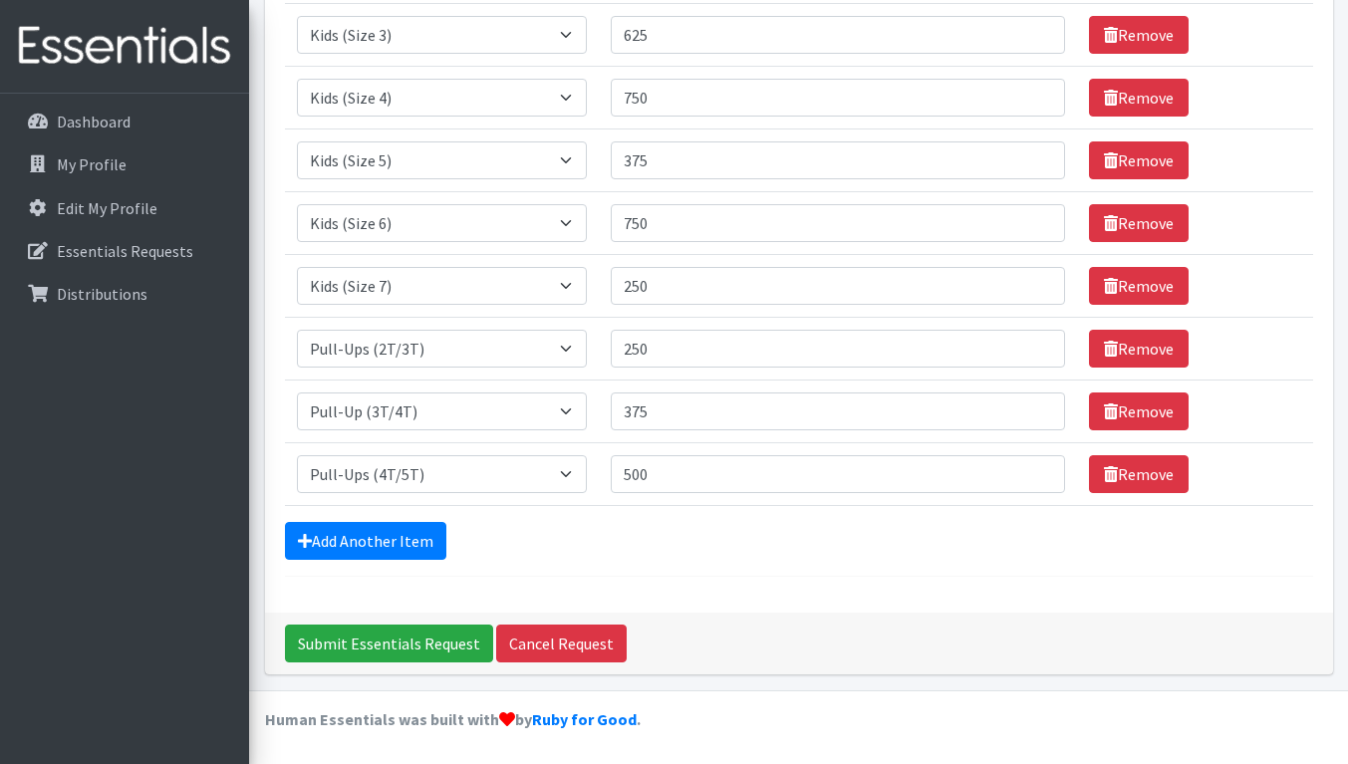
click at [792, 581] on div "Comments: Item Requested Quantity Item Requested Select an item Kids (Newborn) …" at bounding box center [799, 93] width 1068 height 1040
click at [390, 537] on link "Add Another Item" at bounding box center [365, 541] width 161 height 38
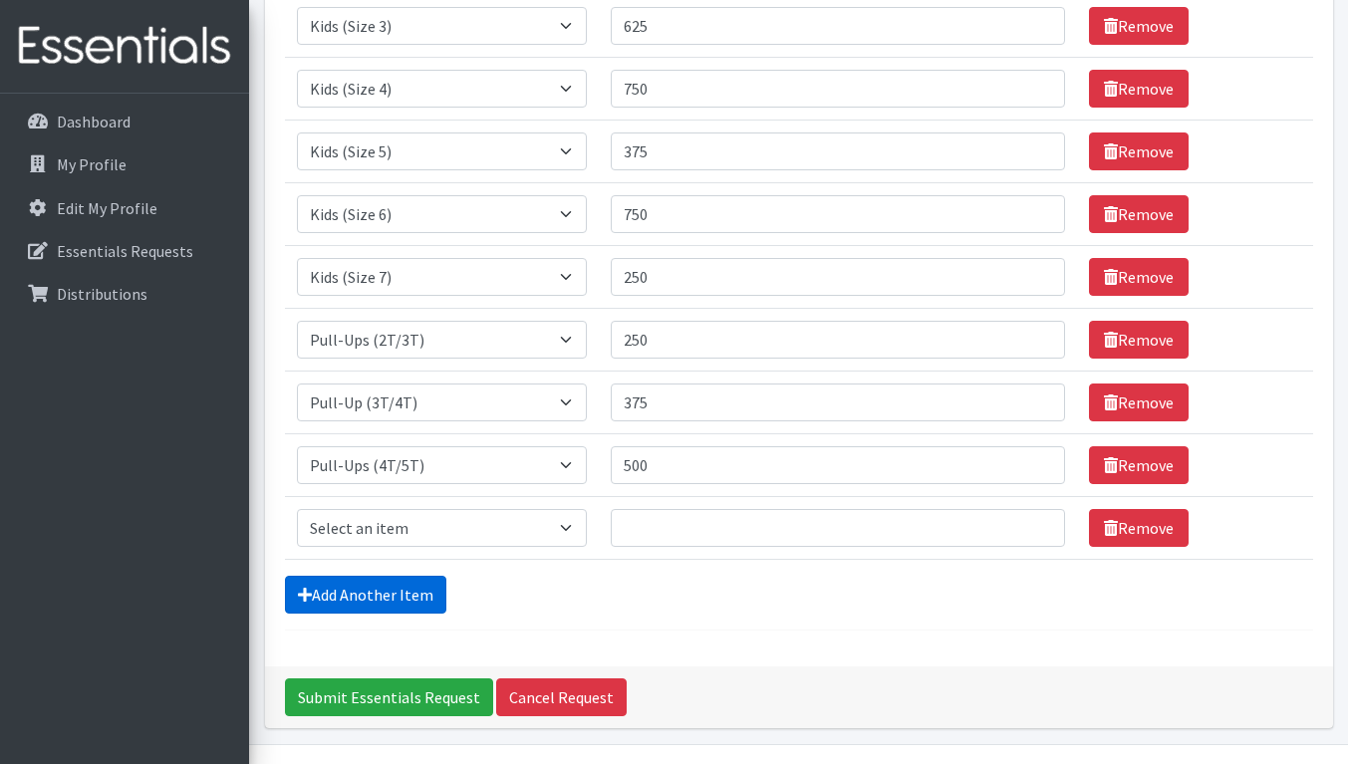
scroll to position [620, 0]
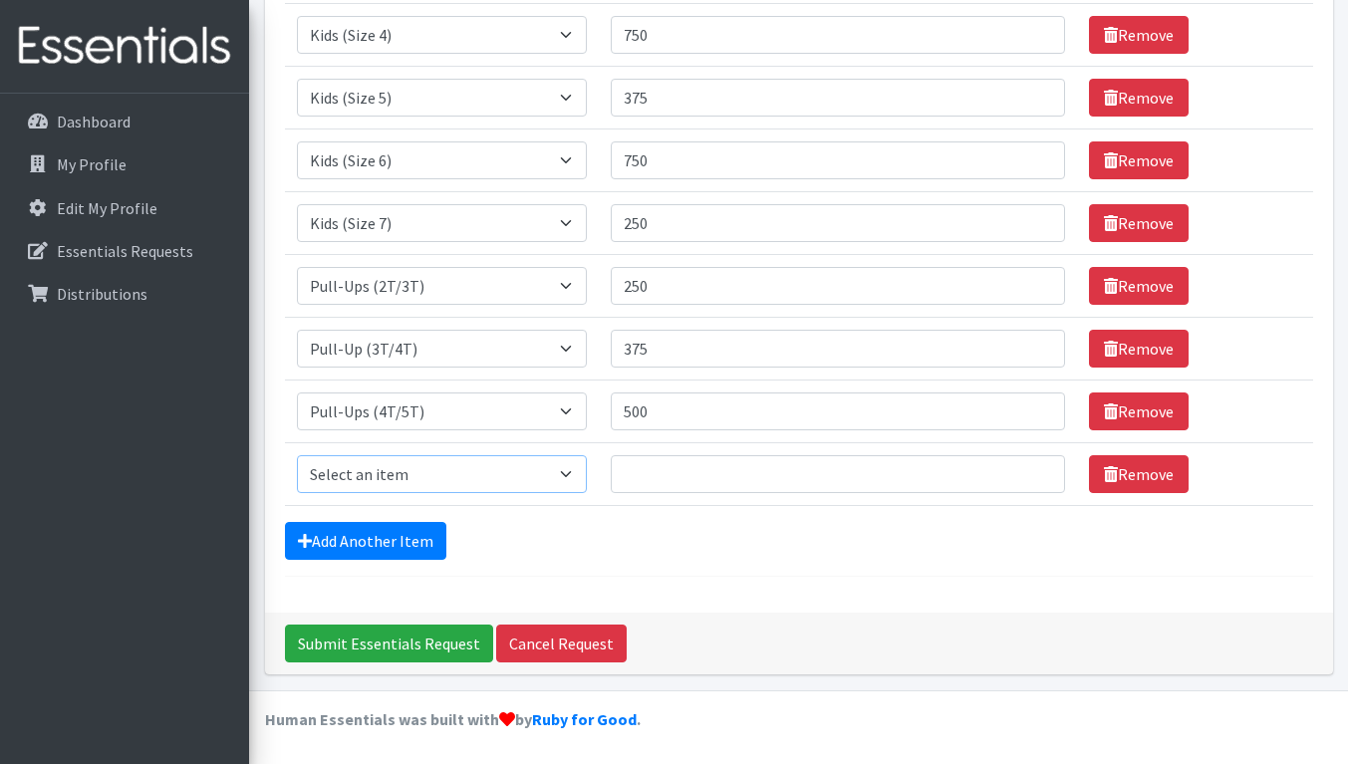
click at [440, 468] on select "Select an item Kids (Newborn) Kids (Preemie) Kids (Size 1) Kids (Size 2) Kids (…" at bounding box center [442, 474] width 290 height 38
click at [1121, 481] on link "Remove" at bounding box center [1139, 474] width 100 height 38
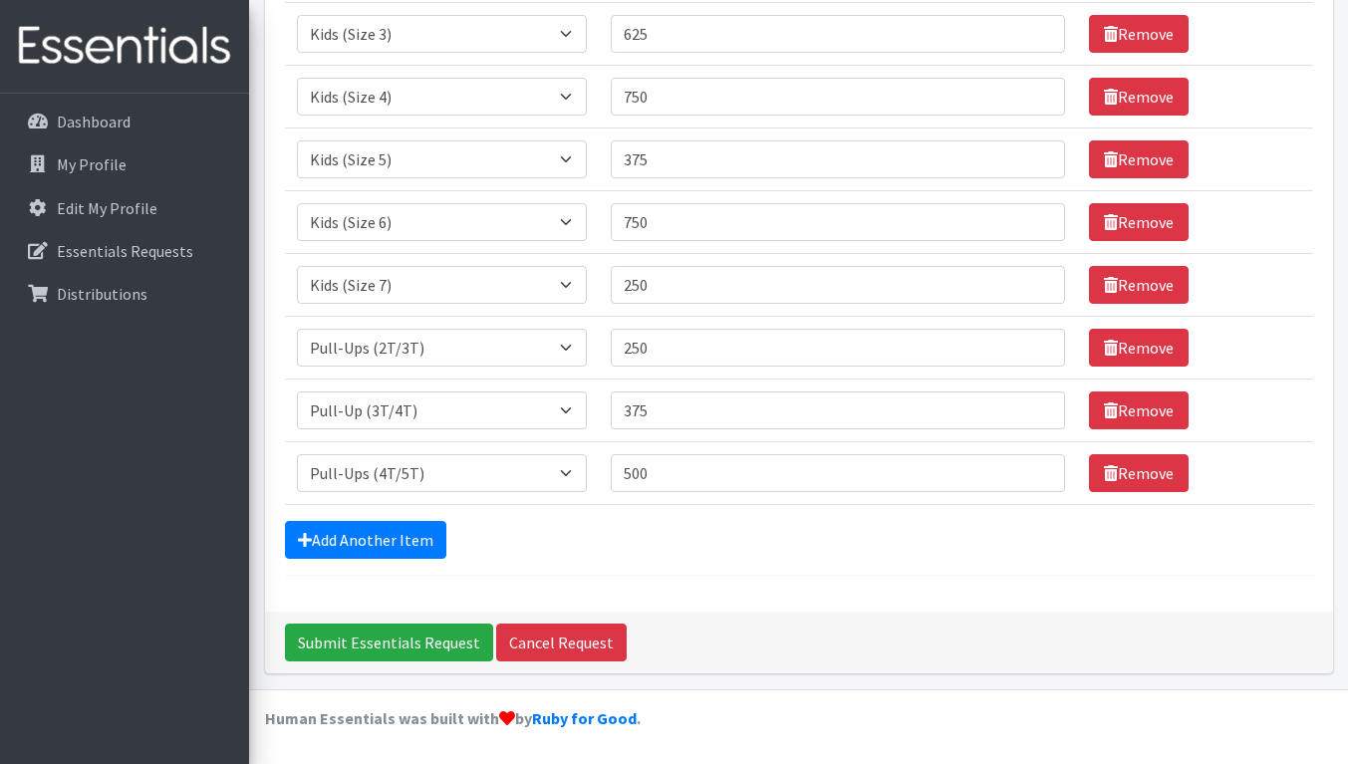
scroll to position [557, 0]
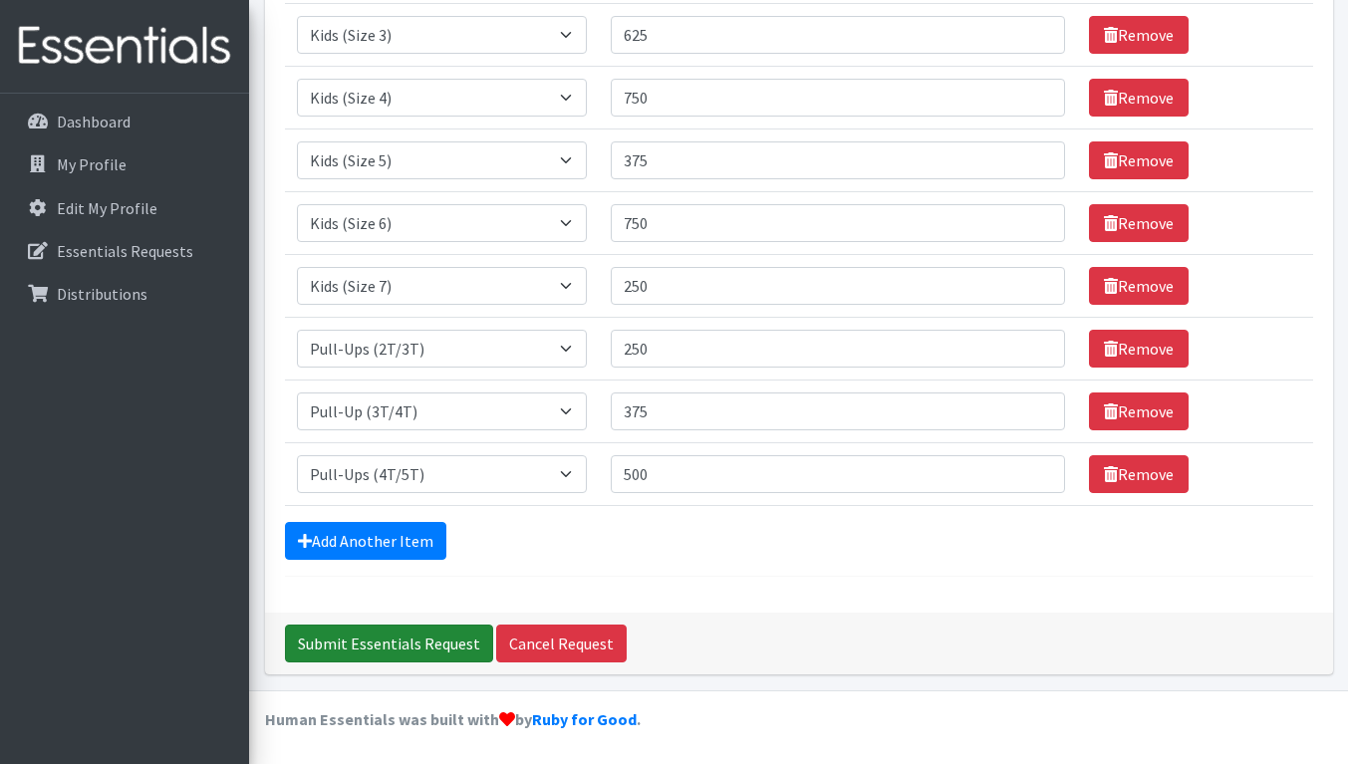
click at [428, 648] on input "Submit Essentials Request" at bounding box center [389, 644] width 208 height 38
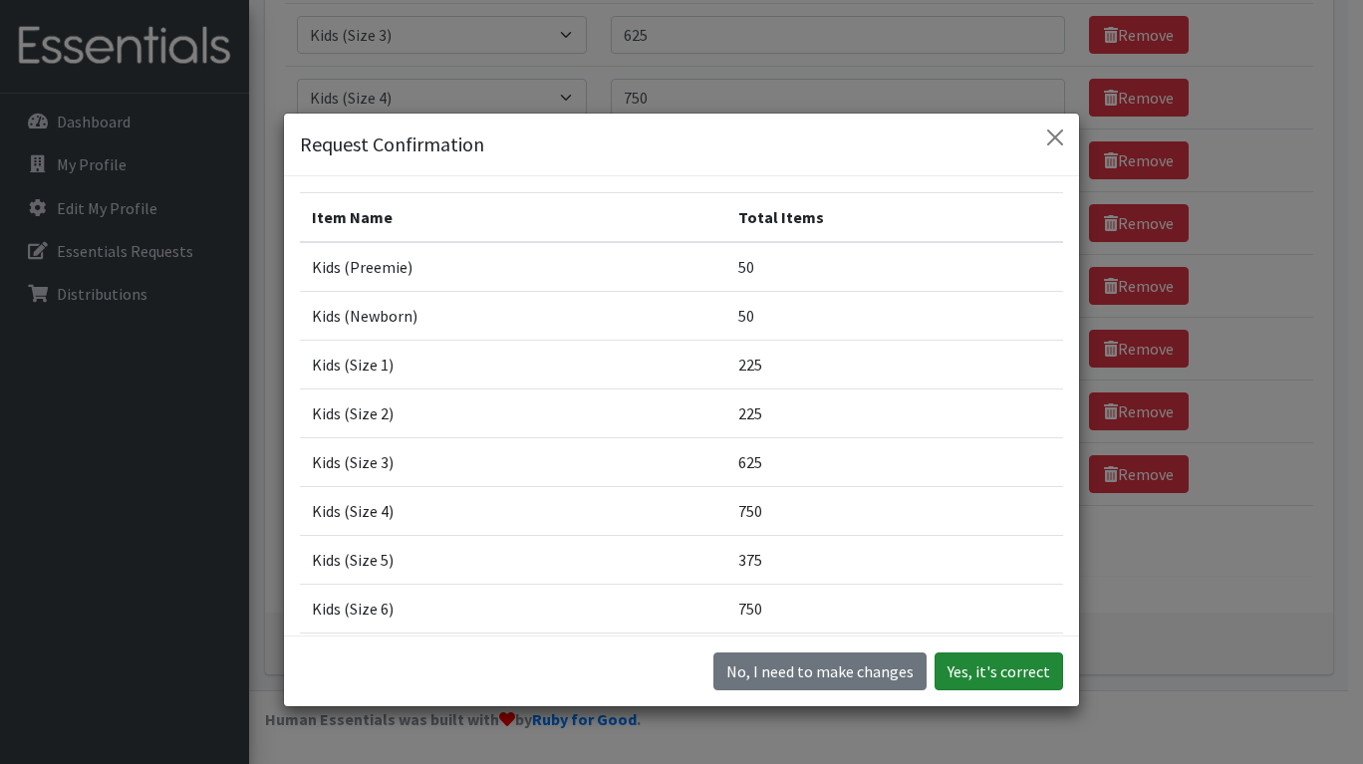
click at [968, 669] on button "Yes, it's correct" at bounding box center [999, 672] width 129 height 38
